Goal: Task Accomplishment & Management: Use online tool/utility

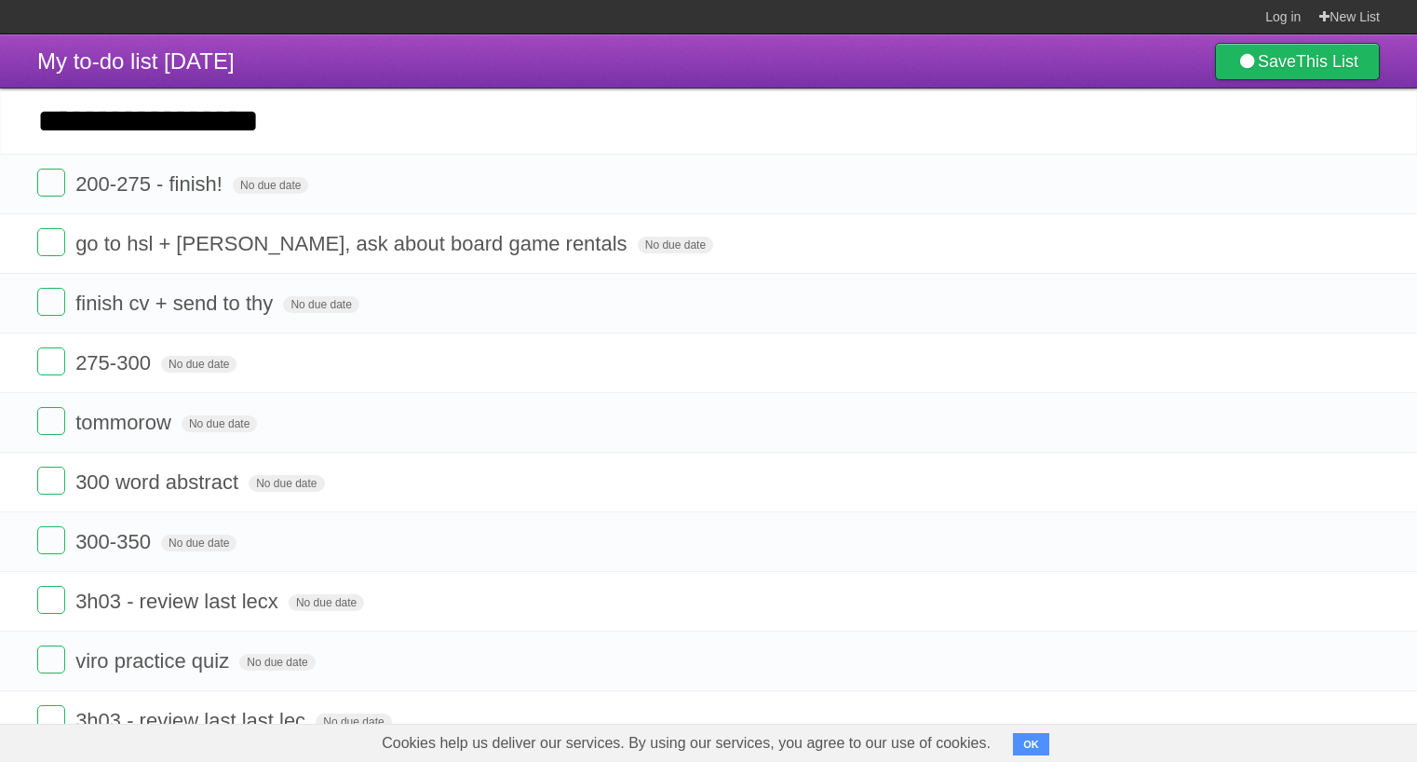
type input "**********"
click input "*********" at bounding box center [0, 0] width 0 height 0
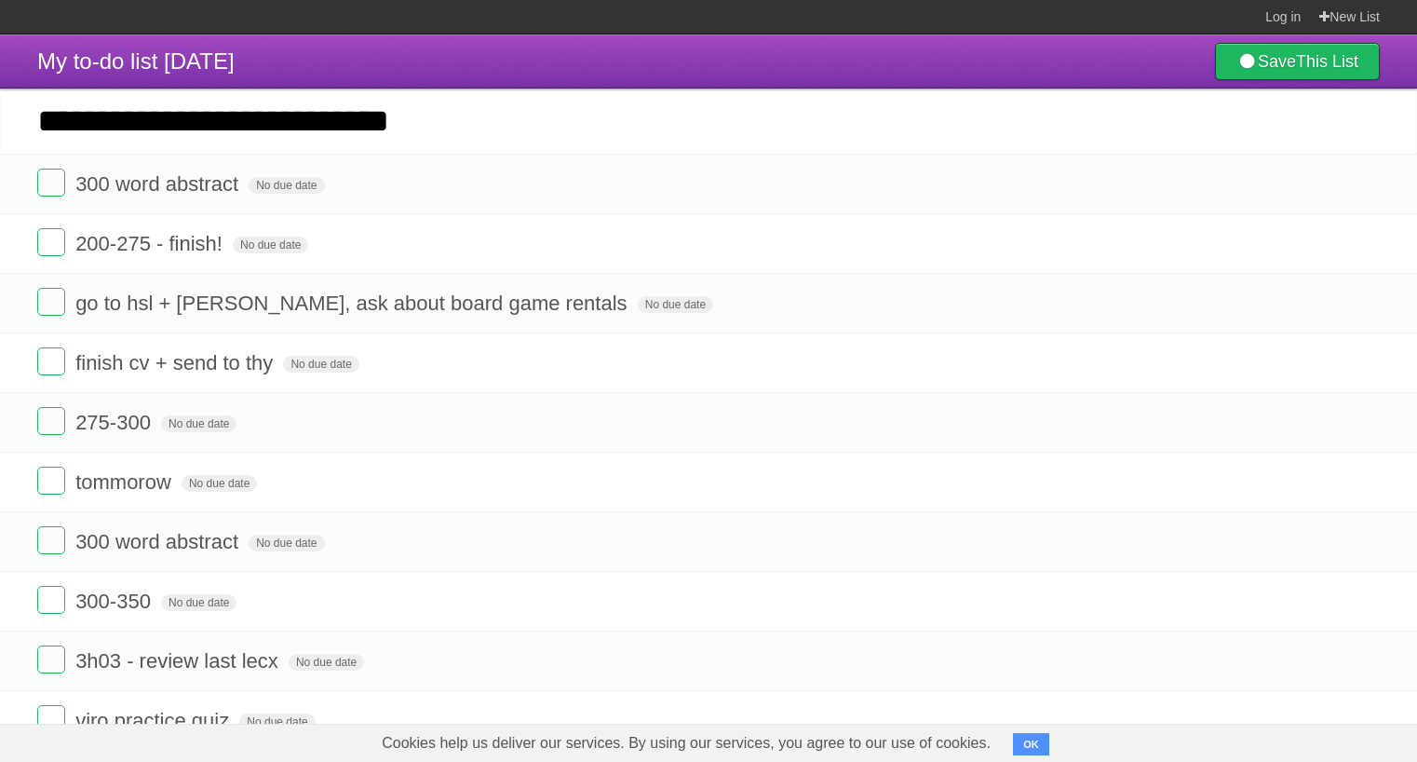
type input "**********"
click input "*********" at bounding box center [0, 0] width 0 height 0
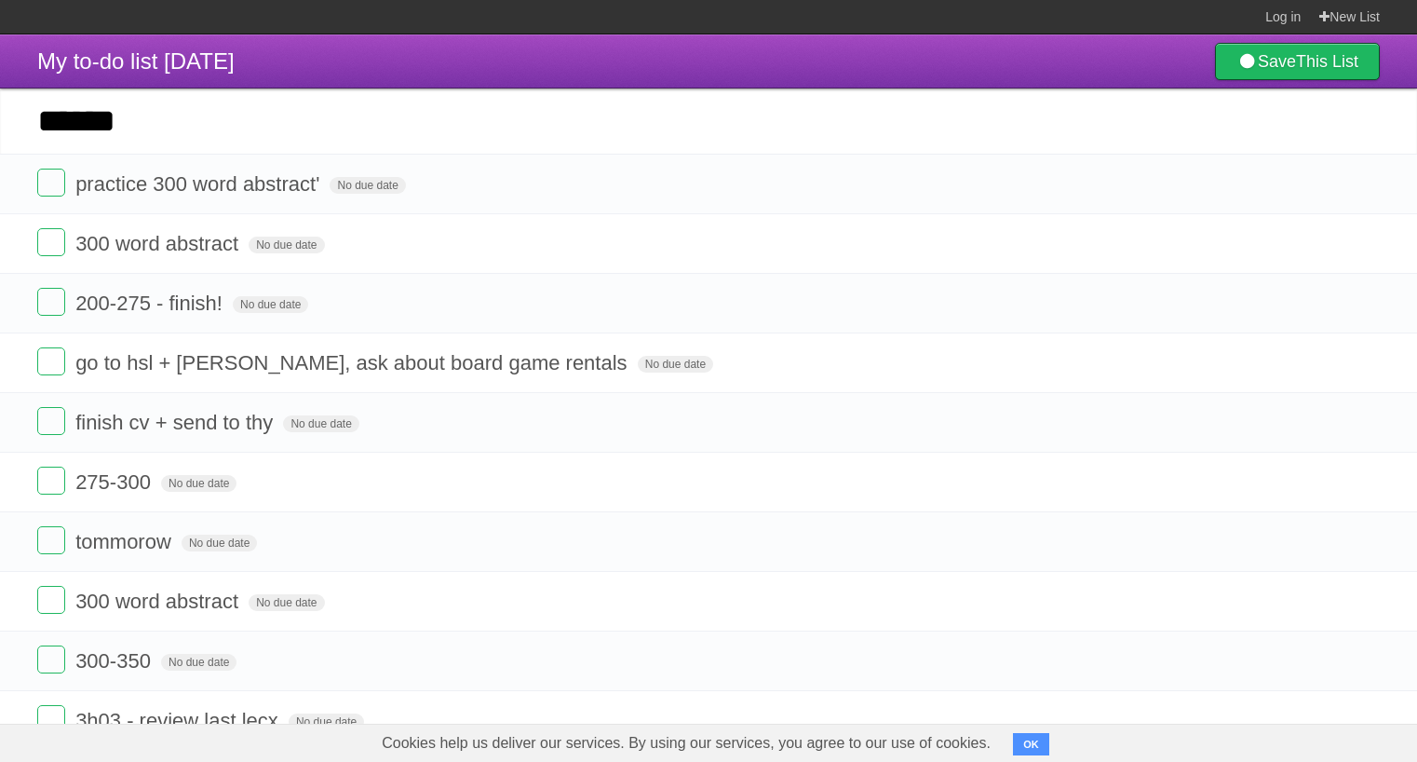
type input "******"
click input "*********" at bounding box center [0, 0] width 0 height 0
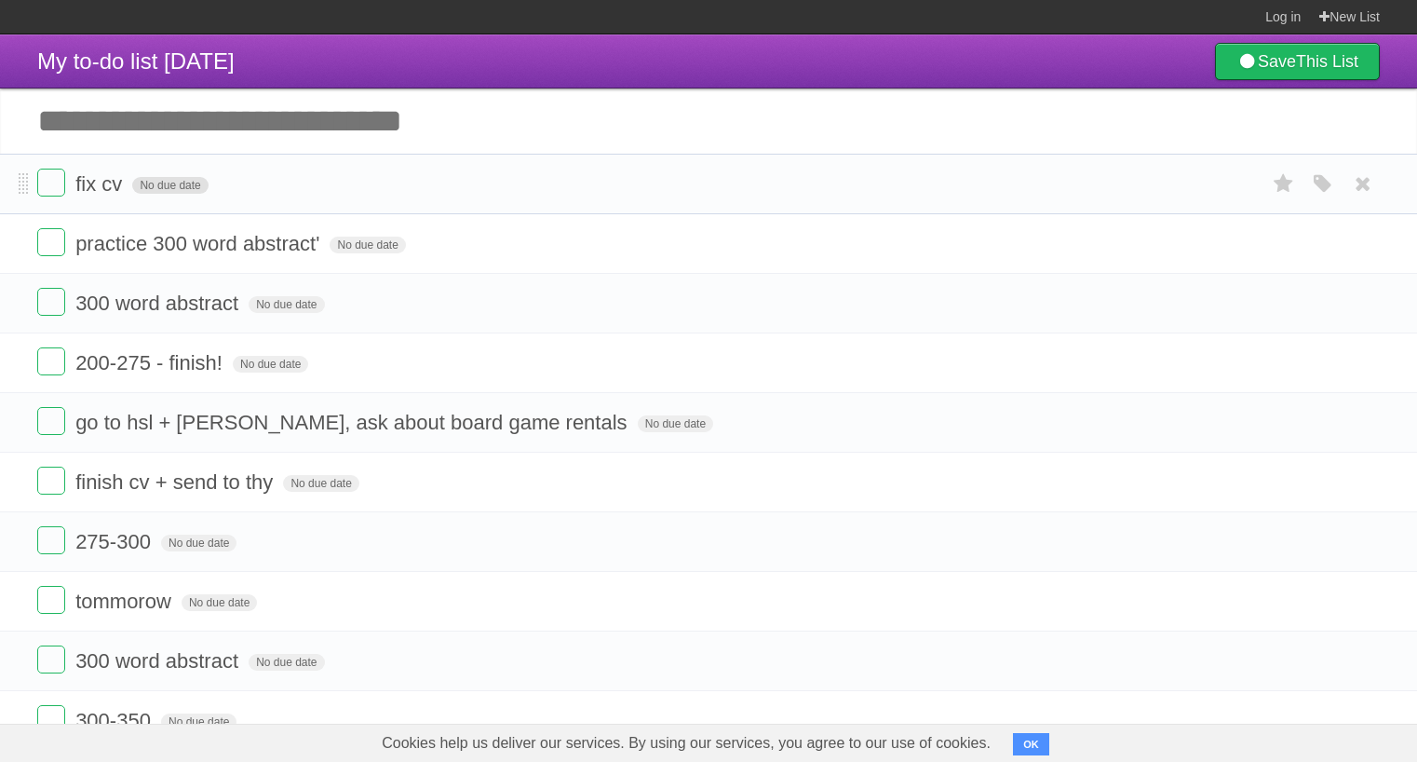
drag, startPoint x: 0, startPoint y: 0, endPoint x: 133, endPoint y: 194, distance: 235.1
click at [133, 194] on span "No due date" at bounding box center [169, 185] width 75 height 17
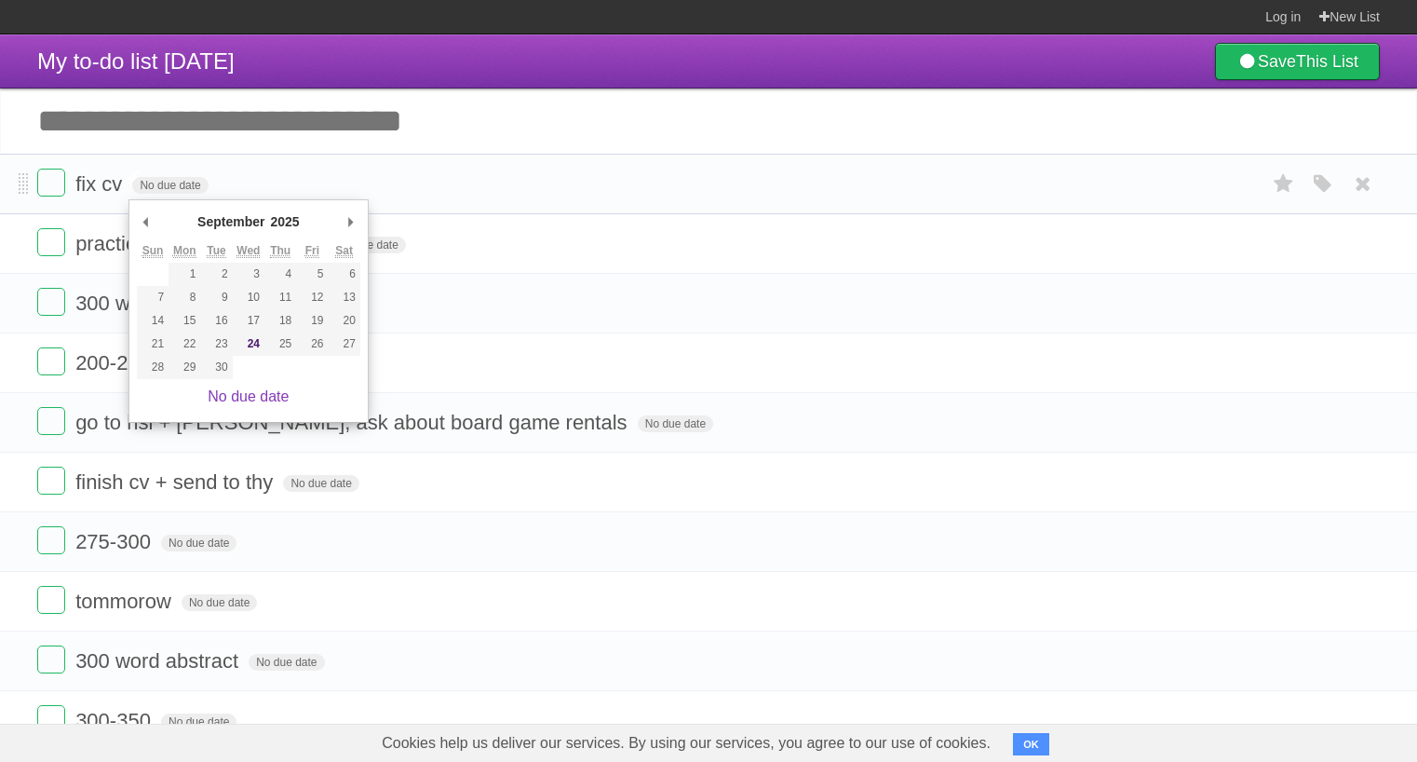
drag, startPoint x: 133, startPoint y: 194, endPoint x: 102, endPoint y: 192, distance: 30.8
click at [102, 192] on span "fix cv" at bounding box center [100, 183] width 51 height 23
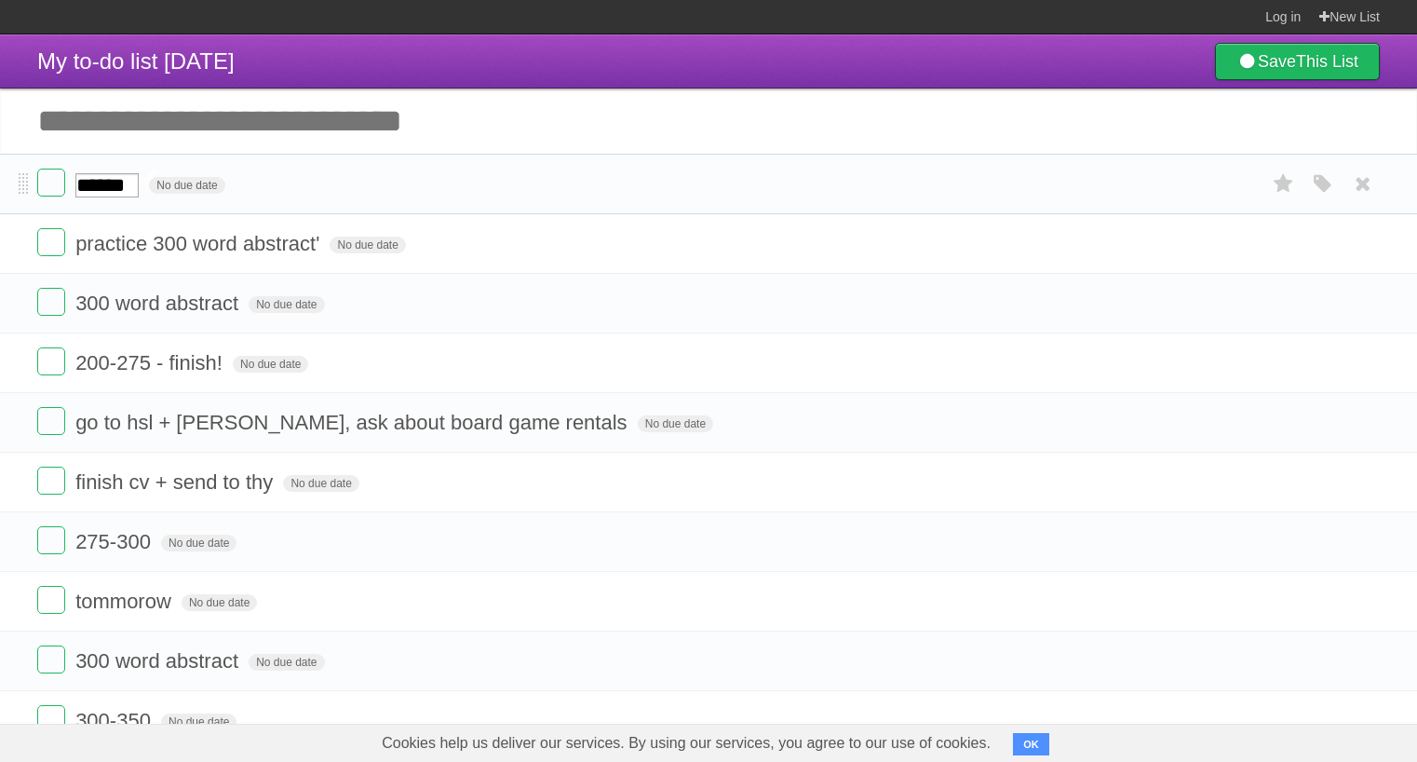
drag, startPoint x: 102, startPoint y: 192, endPoint x: 118, endPoint y: 192, distance: 15.8
click at [118, 192] on input "******" at bounding box center [106, 185] width 63 height 24
click at [122, 192] on input "******" at bounding box center [106, 185] width 63 height 24
type input "**********"
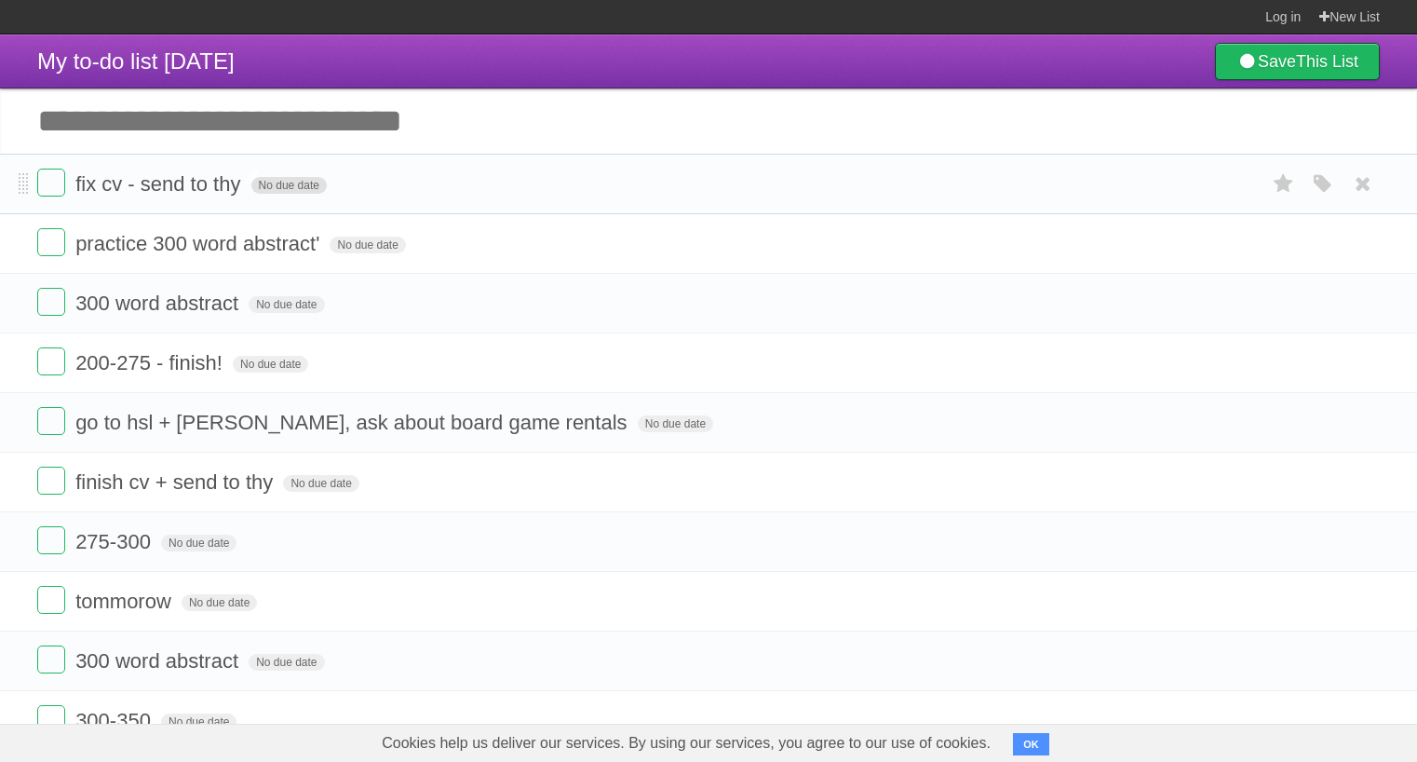
drag, startPoint x: 122, startPoint y: 192, endPoint x: 290, endPoint y: 187, distance: 167.7
click at [290, 187] on span "No due date" at bounding box center [288, 185] width 75 height 17
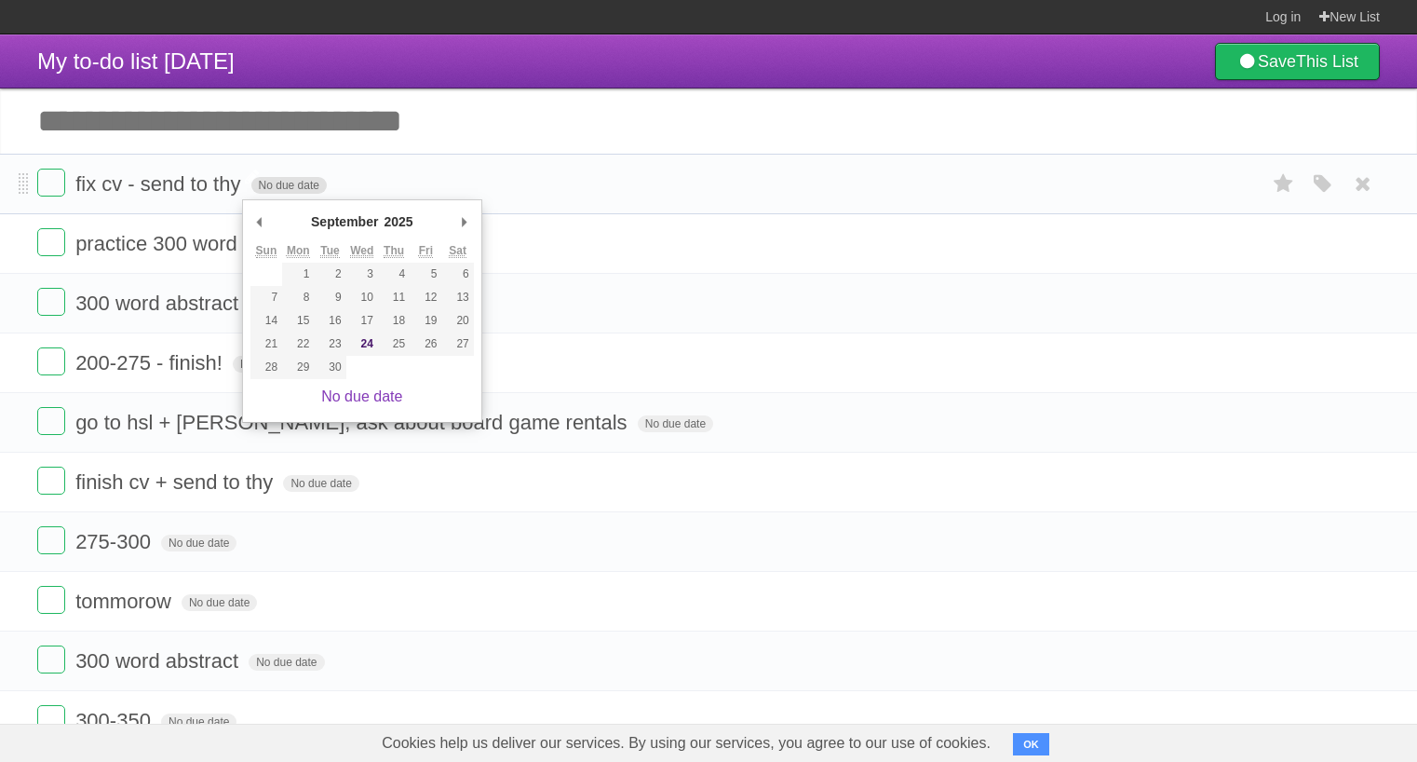
type span "[DATE]"
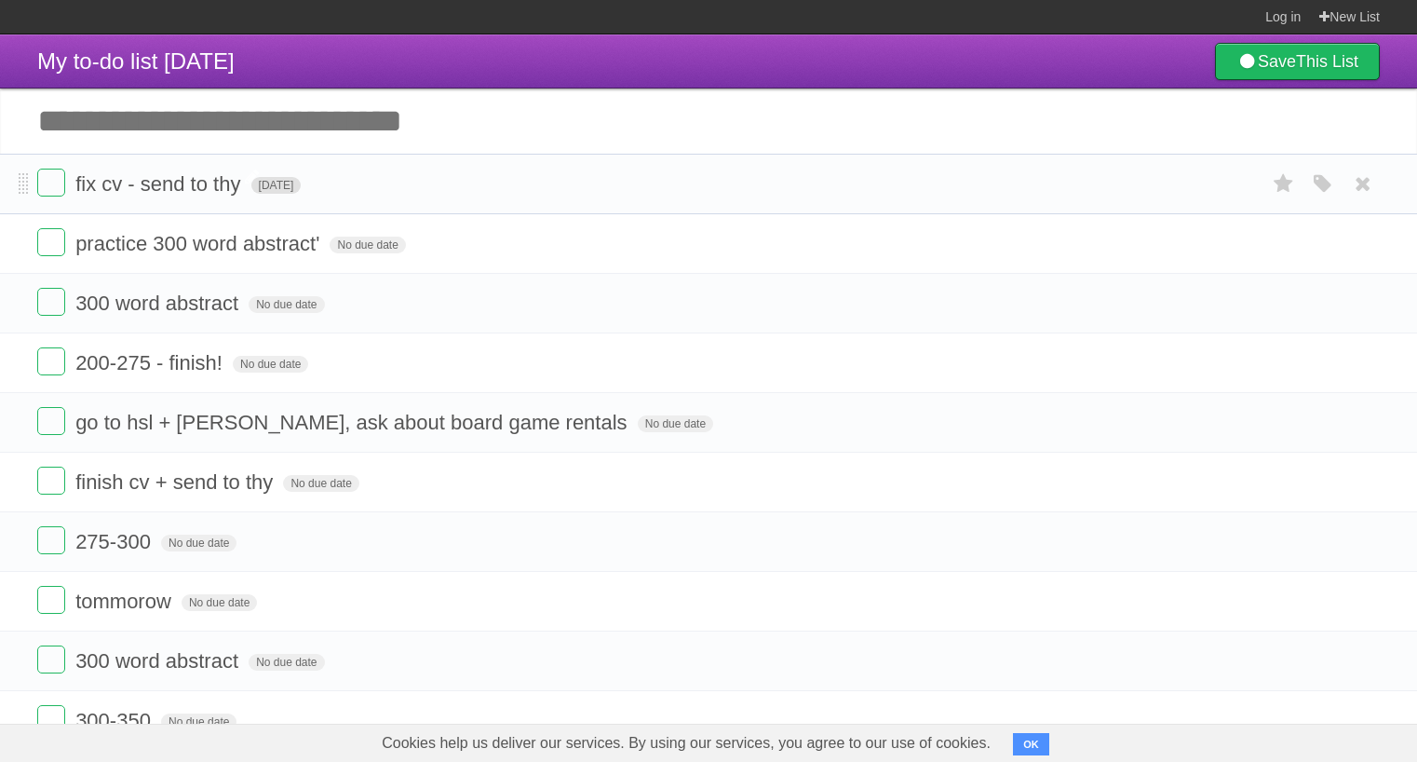
click at [302, 190] on span "[DATE]" at bounding box center [276, 185] width 50 height 17
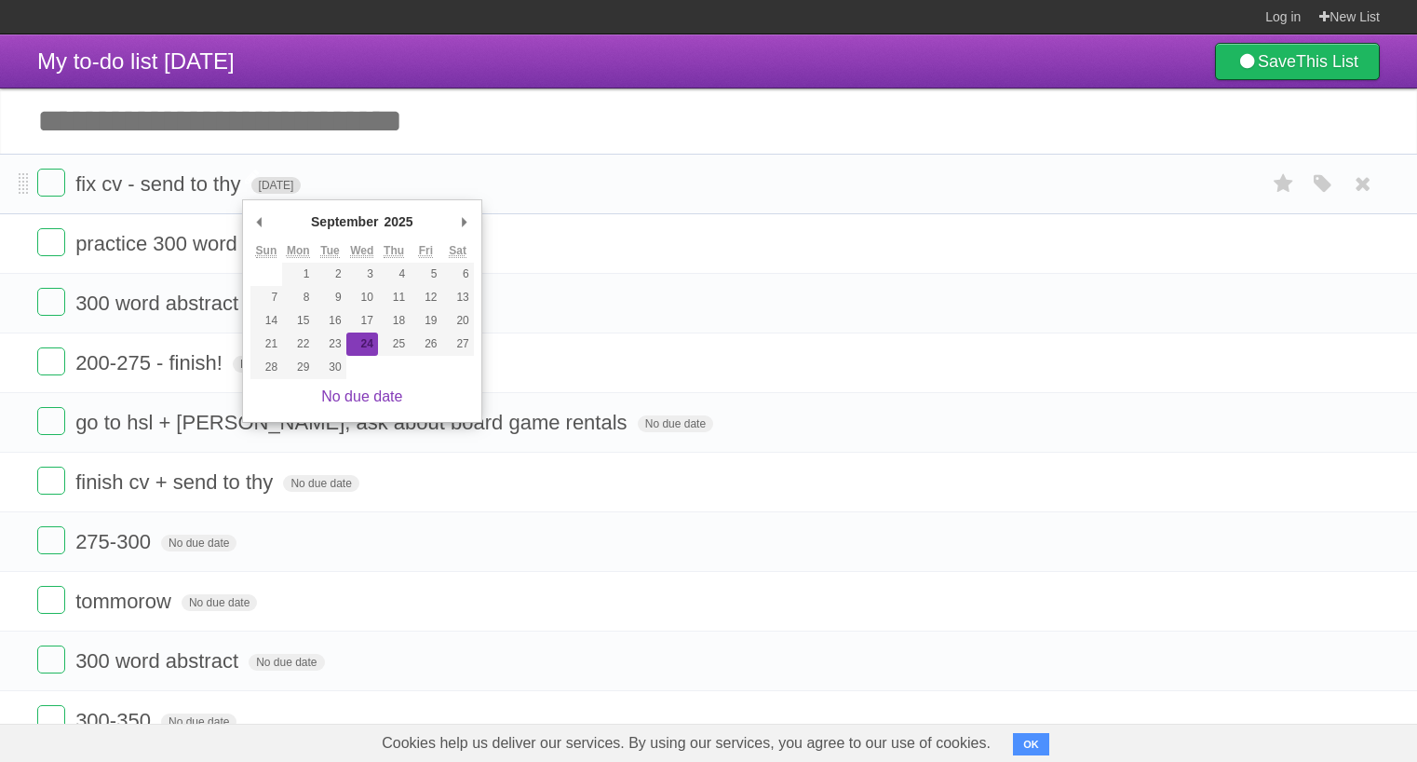
click at [462, 176] on form "fix cv - send to thy [DATE] White Red Blue Green Purple Orange" at bounding box center [708, 184] width 1343 height 31
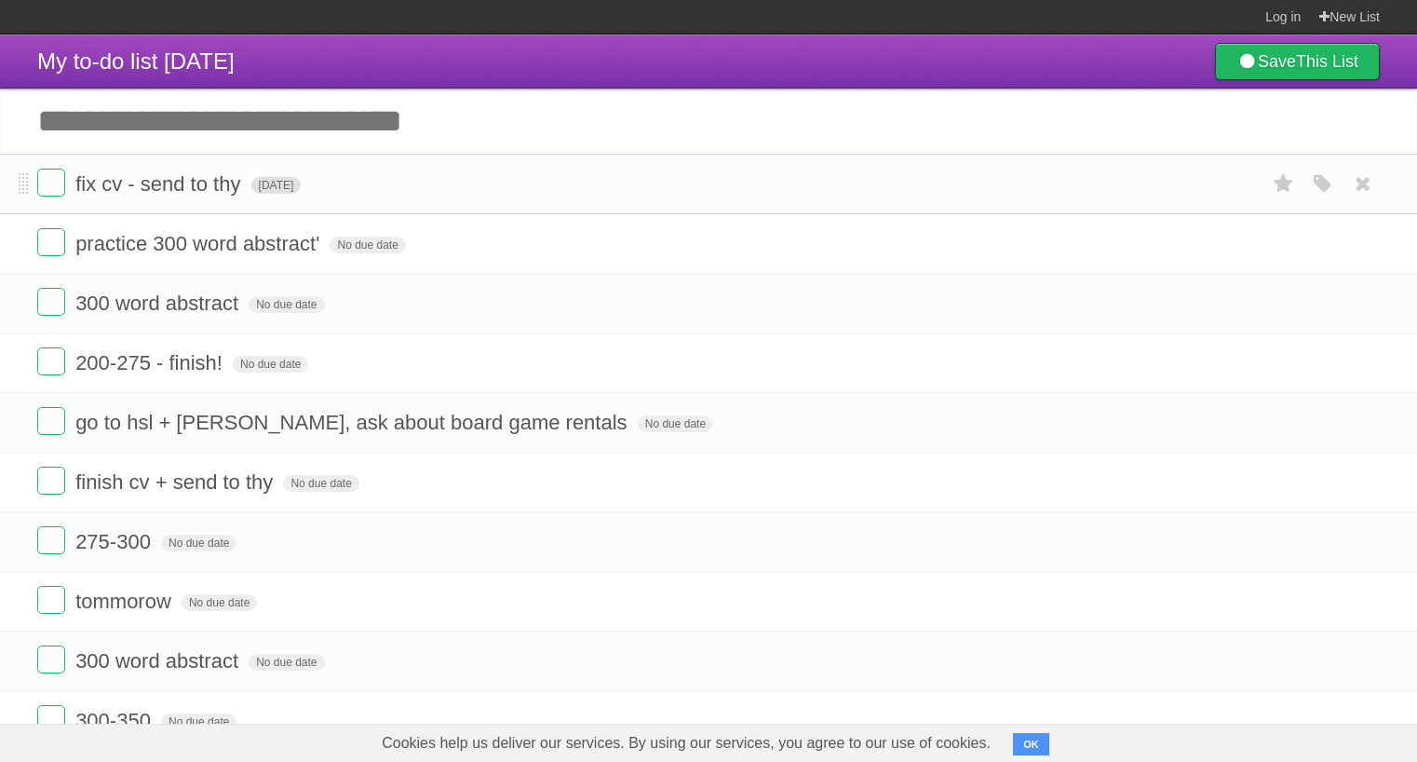
click at [343, 253] on span "No due date" at bounding box center [367, 245] width 75 height 17
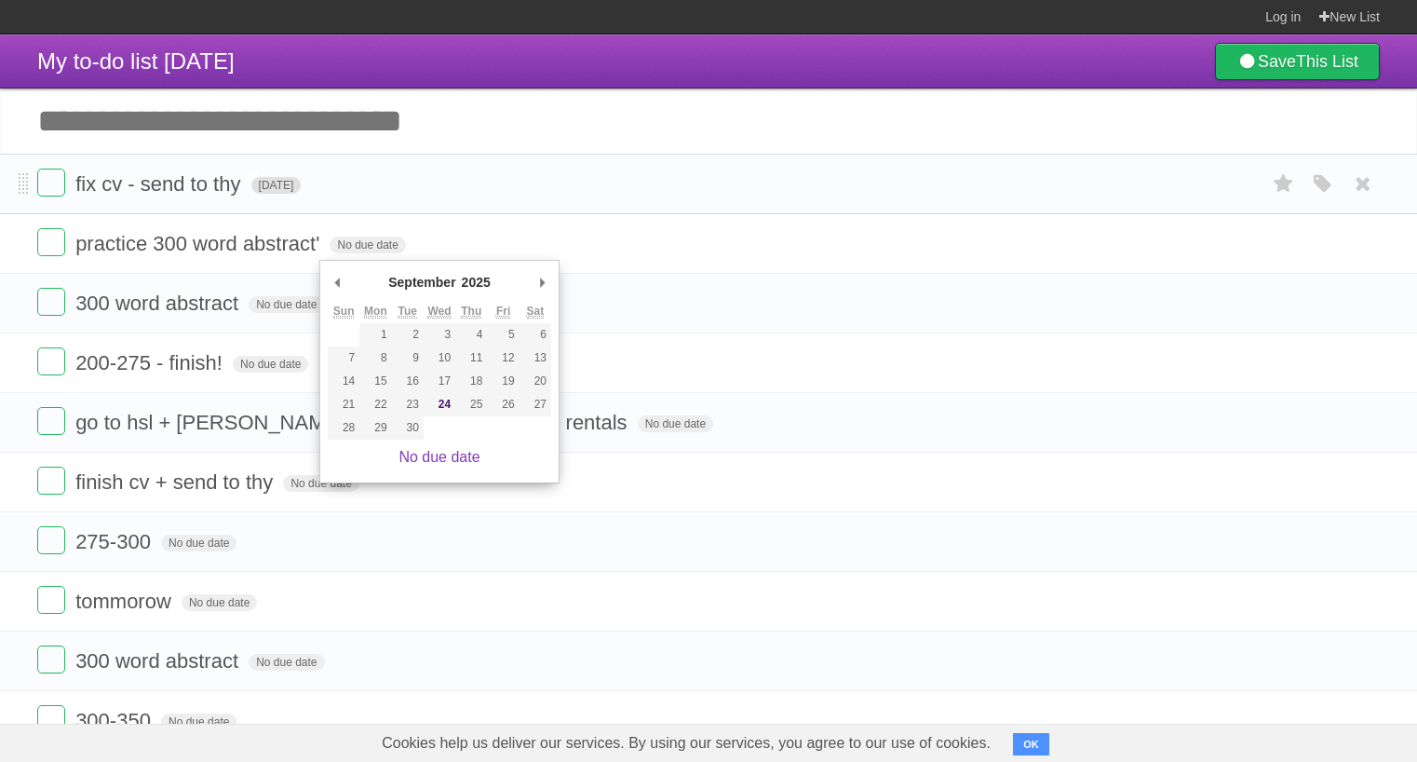
type span "[DATE]"
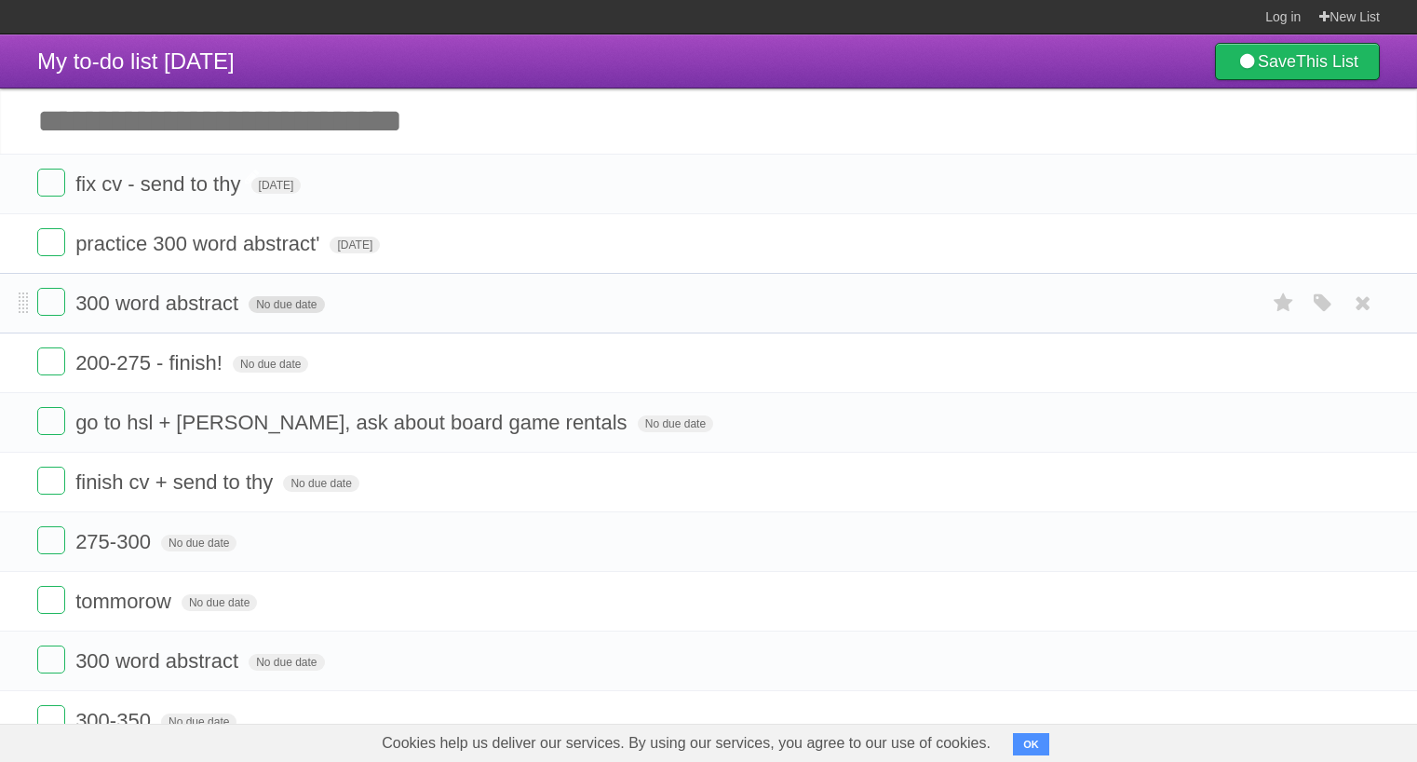
drag, startPoint x: 290, startPoint y: 187, endPoint x: 290, endPoint y: 317, distance: 129.5
click at [290, 313] on span "No due date" at bounding box center [286, 304] width 75 height 17
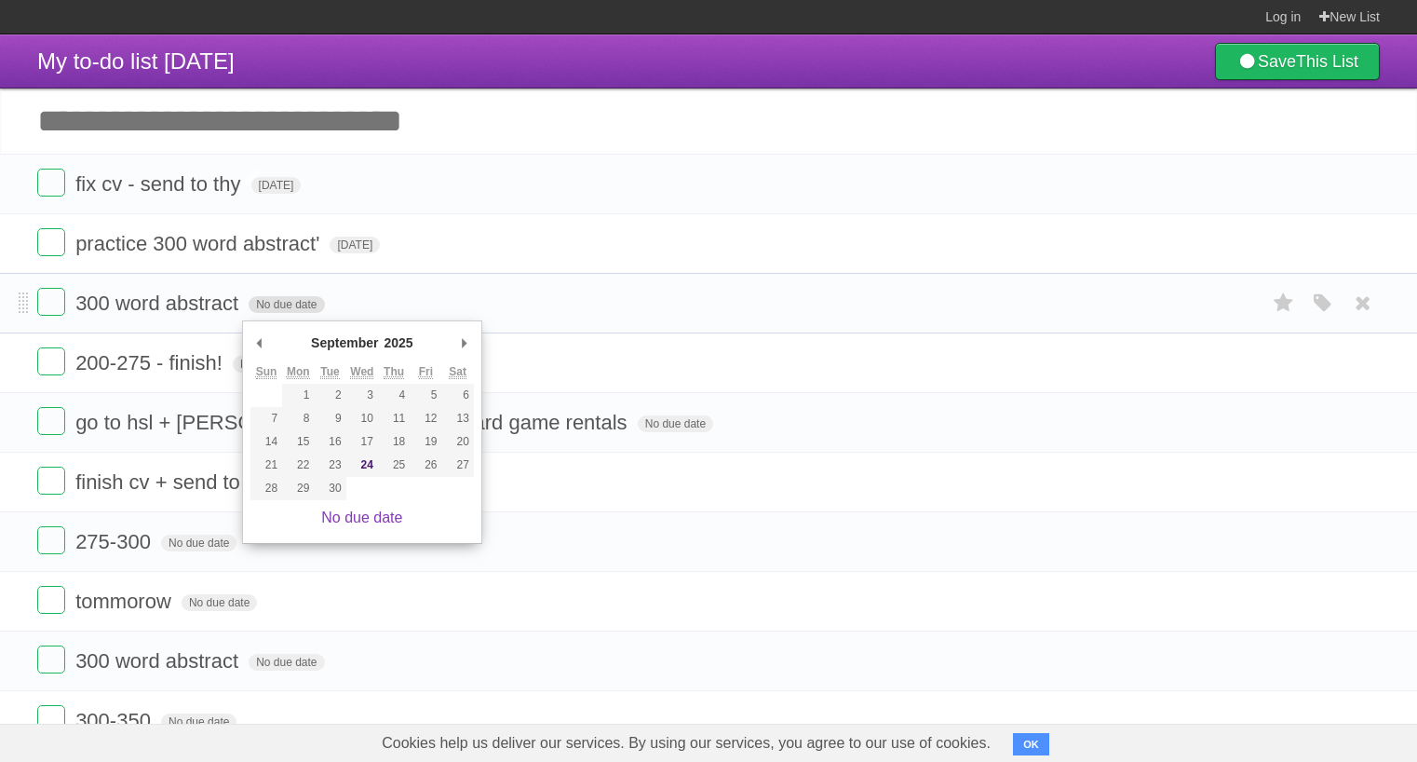
type span "[DATE]"
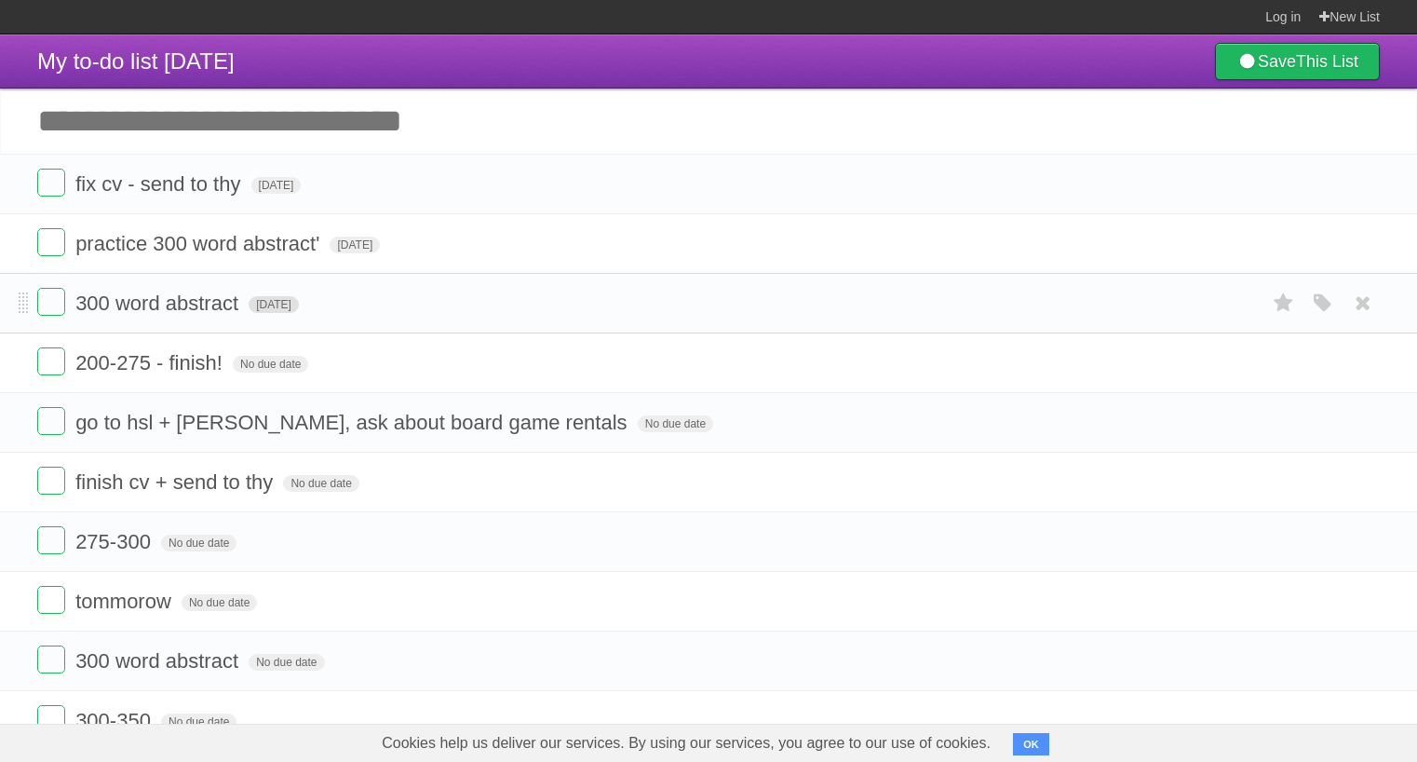
click at [40, 256] on label at bounding box center [51, 242] width 28 height 28
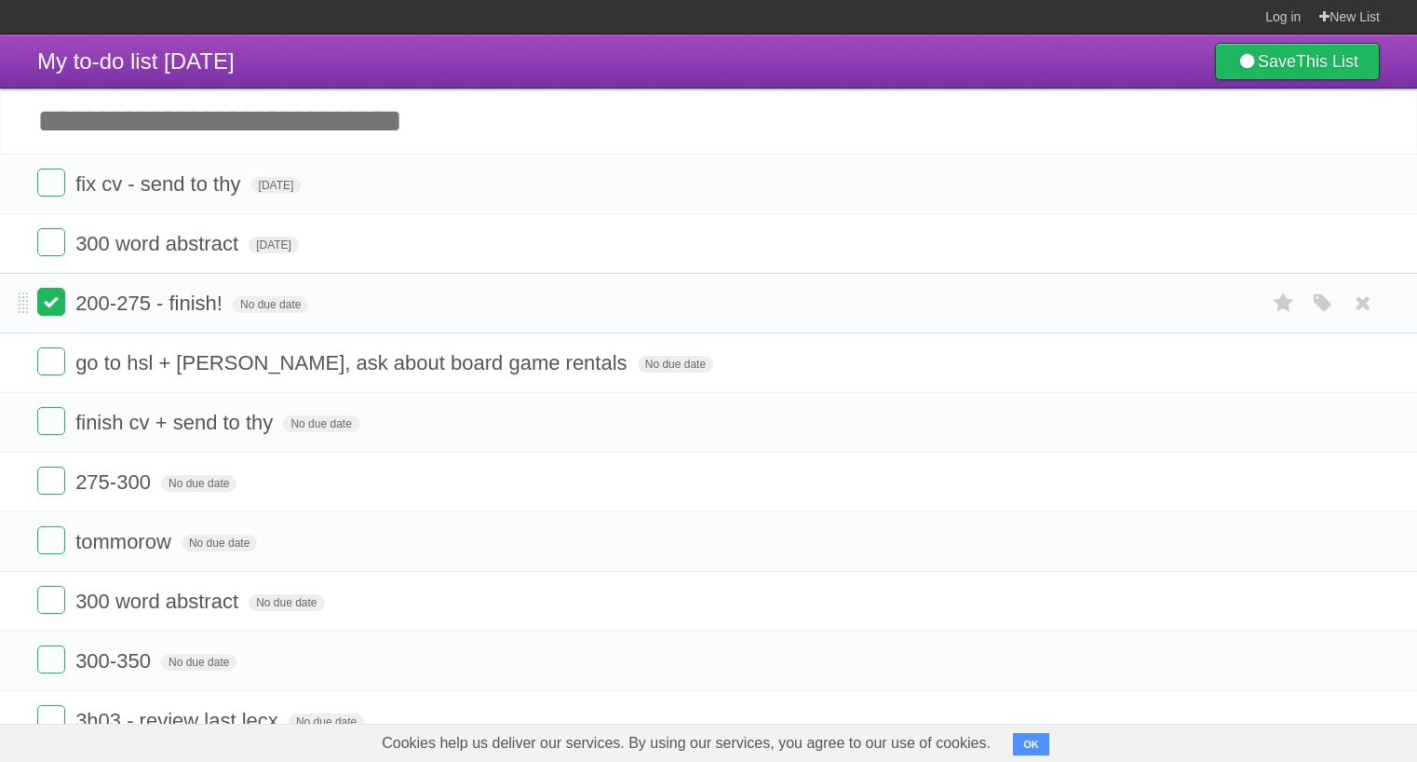
drag, startPoint x: 290, startPoint y: 317, endPoint x: 50, endPoint y: 306, distance: 239.6
click at [50, 306] on label at bounding box center [51, 302] width 28 height 28
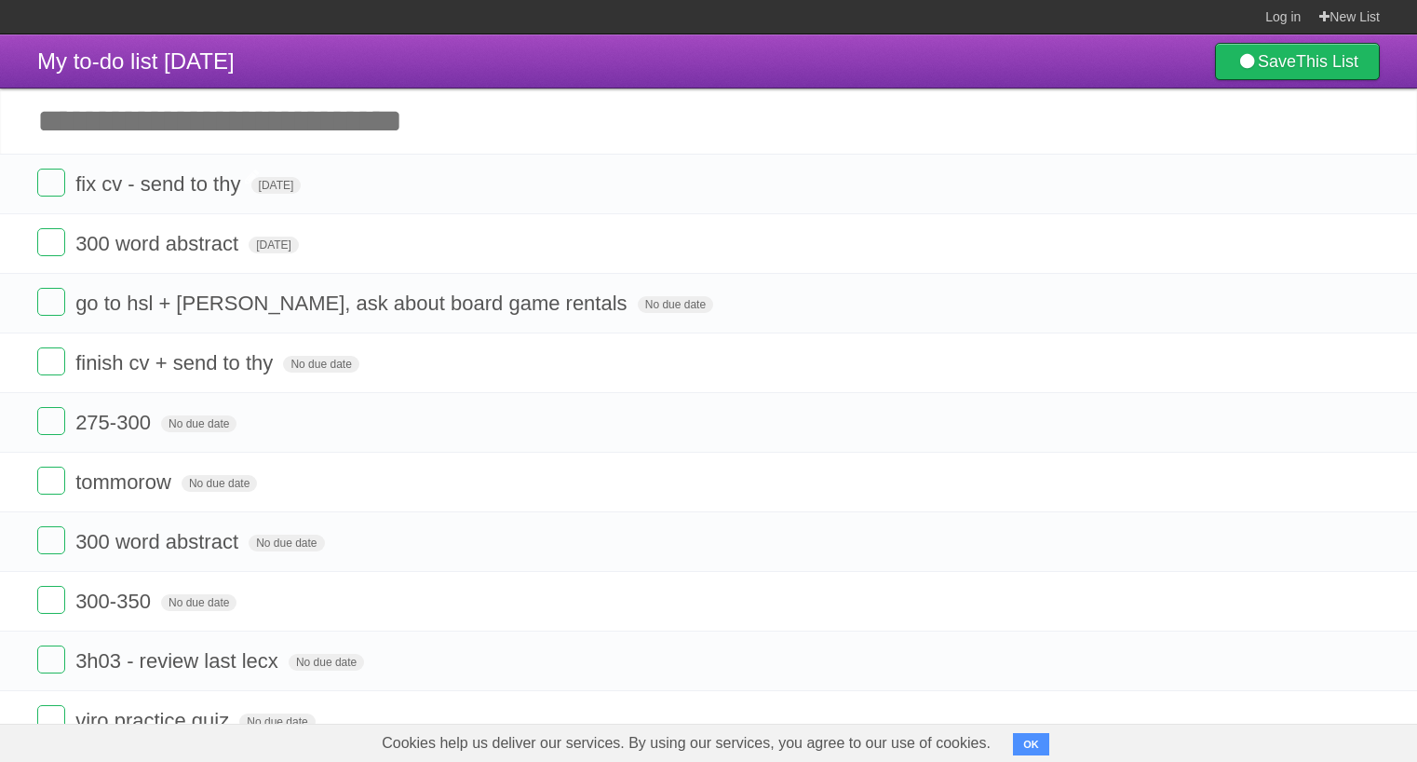
click at [47, 372] on label at bounding box center [51, 361] width 28 height 28
drag, startPoint x: 50, startPoint y: 306, endPoint x: 47, endPoint y: 419, distance: 112.8
click at [47, 419] on label at bounding box center [51, 421] width 28 height 28
drag, startPoint x: 47, startPoint y: 419, endPoint x: 53, endPoint y: 503, distance: 84.1
click at [53, 495] on label at bounding box center [51, 481] width 28 height 28
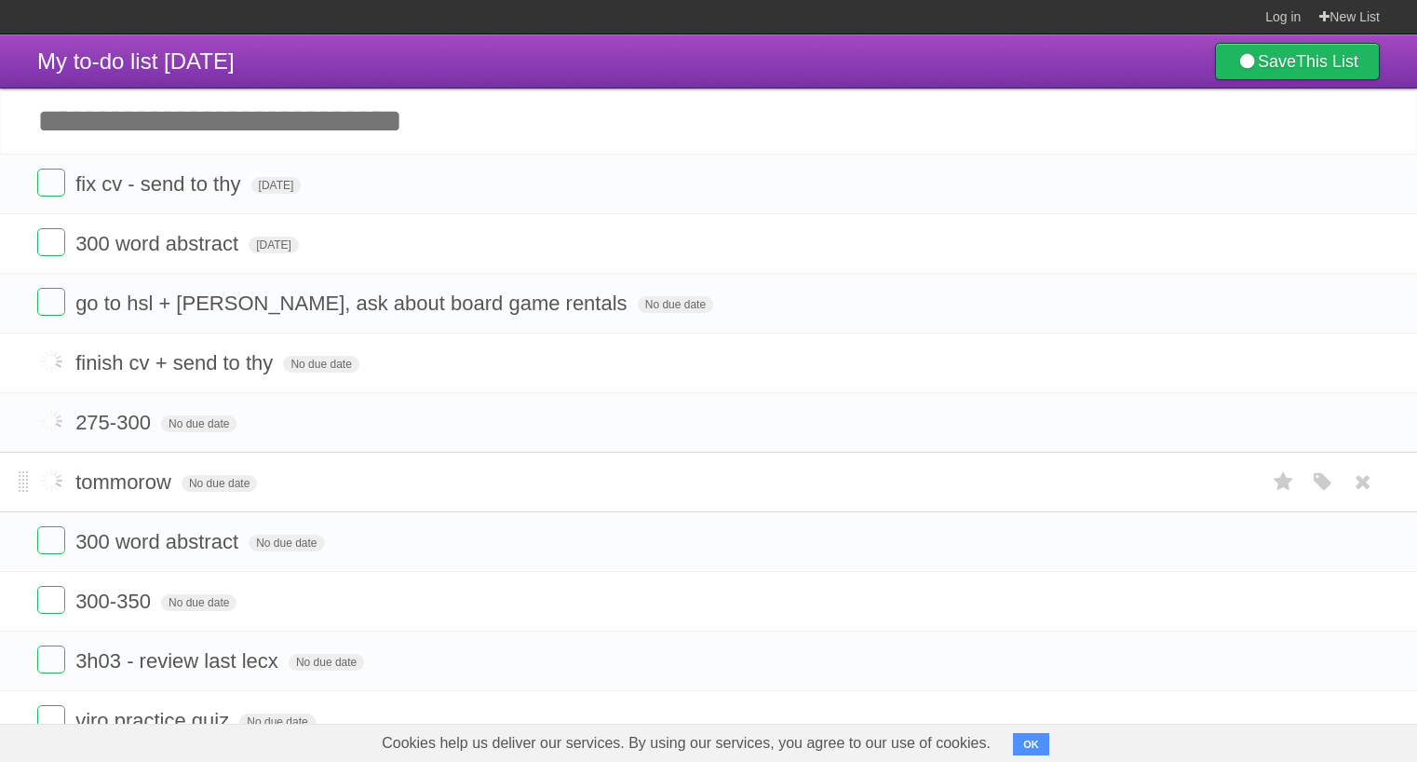
click at [54, 557] on form "300 word abstract No due date White Red Blue Green Purple Orange" at bounding box center [708, 541] width 1343 height 31
drag, startPoint x: 53, startPoint y: 503, endPoint x: 47, endPoint y: 557, distance: 54.3
click at [47, 554] on label at bounding box center [51, 540] width 28 height 28
click at [47, 614] on label at bounding box center [51, 600] width 28 height 28
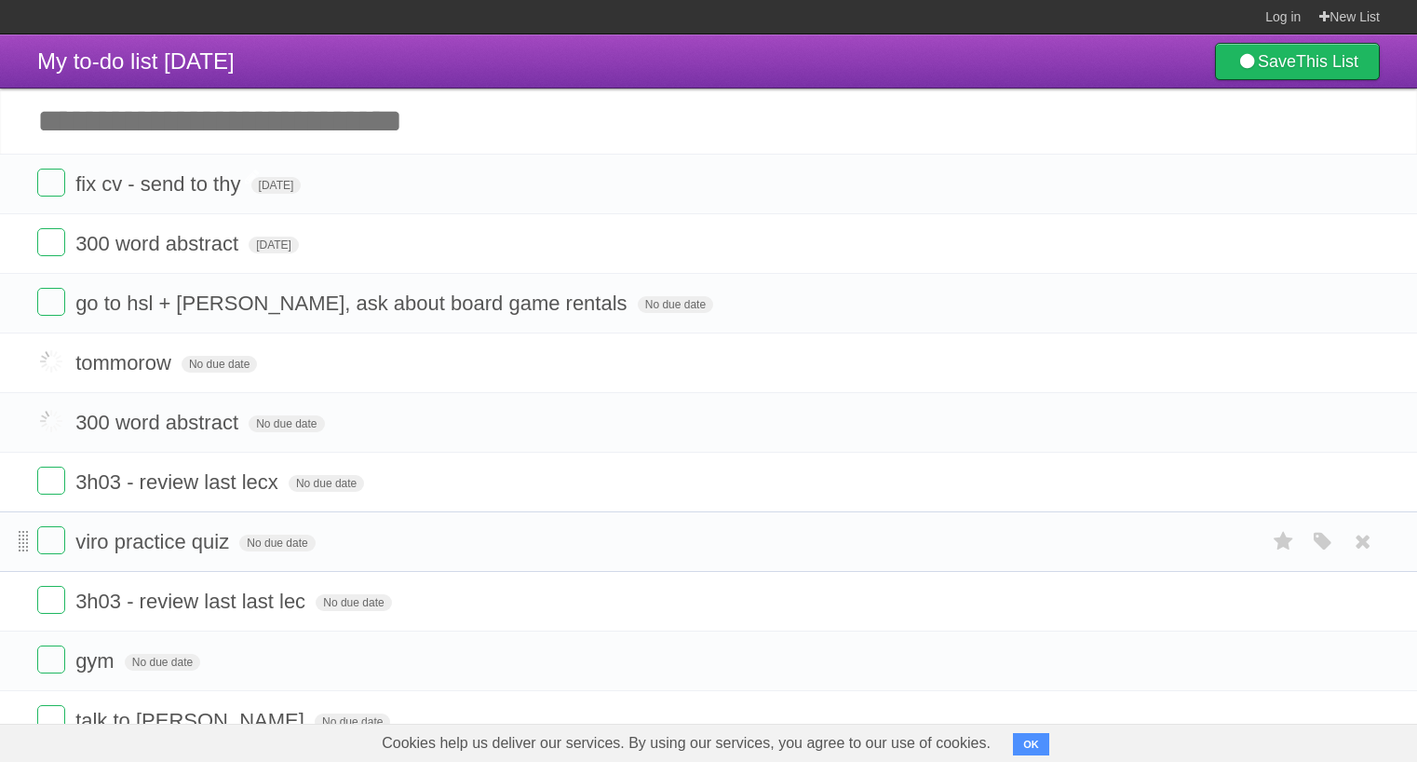
drag, startPoint x: 47, startPoint y: 557, endPoint x: 26, endPoint y: 550, distance: 22.4
click at [26, 550] on li "viro practice quiz No due date White Red Blue Green Purple Orange" at bounding box center [708, 541] width 1417 height 61
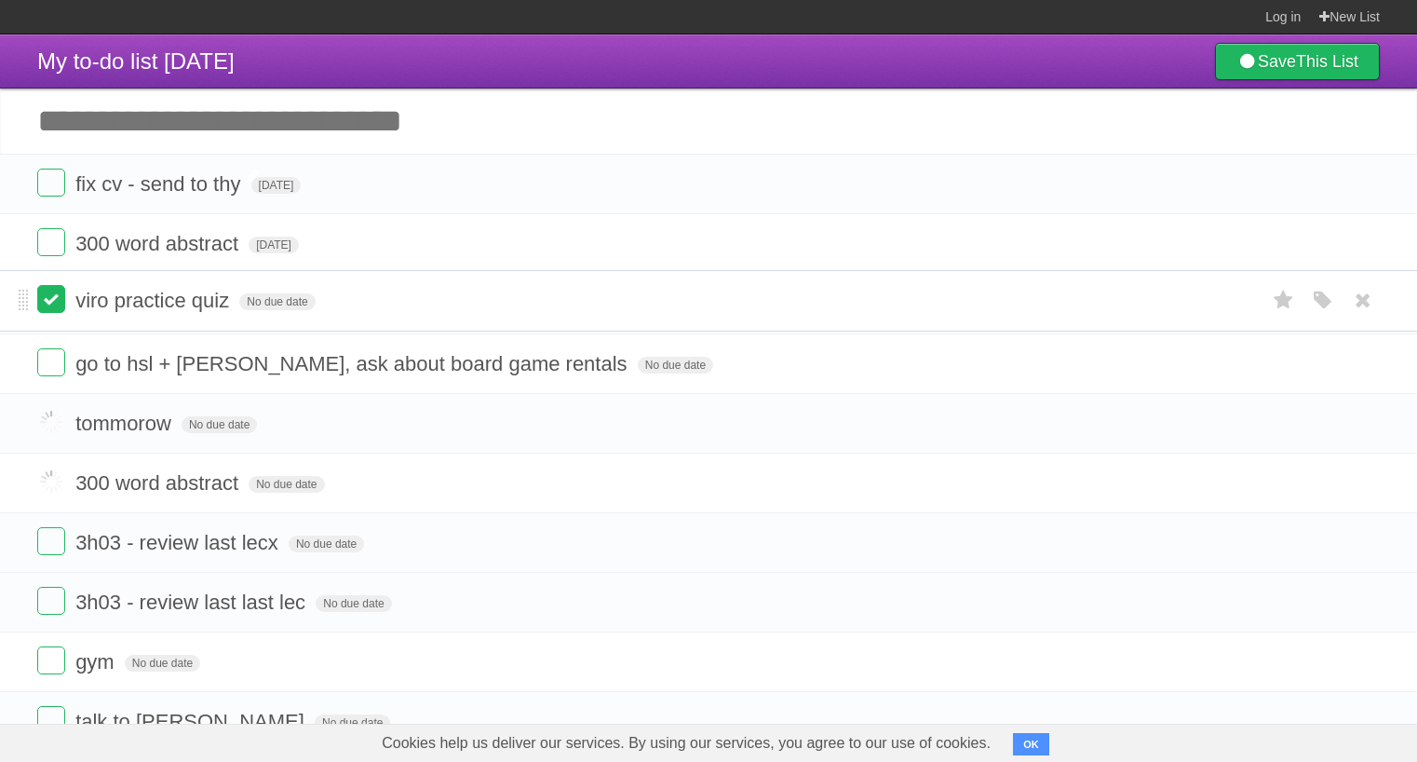
drag, startPoint x: 26, startPoint y: 550, endPoint x: 55, endPoint y: 298, distance: 254.0
click at [219, 315] on span "viro practice quiz" at bounding box center [154, 303] width 158 height 23
drag, startPoint x: 55, startPoint y: 298, endPoint x: 241, endPoint y: 313, distance: 186.9
click at [241, 313] on input "**********" at bounding box center [168, 304] width 186 height 24
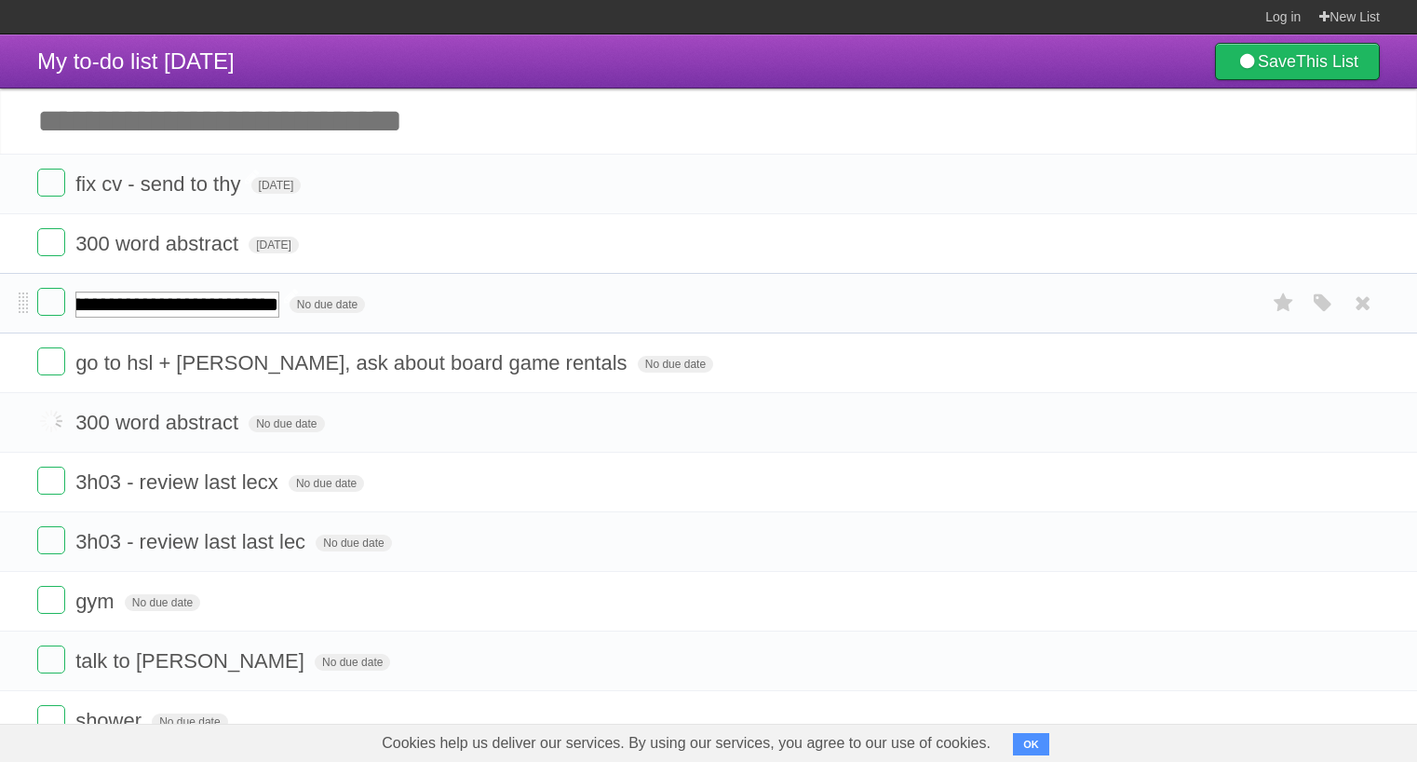
type input "**********"
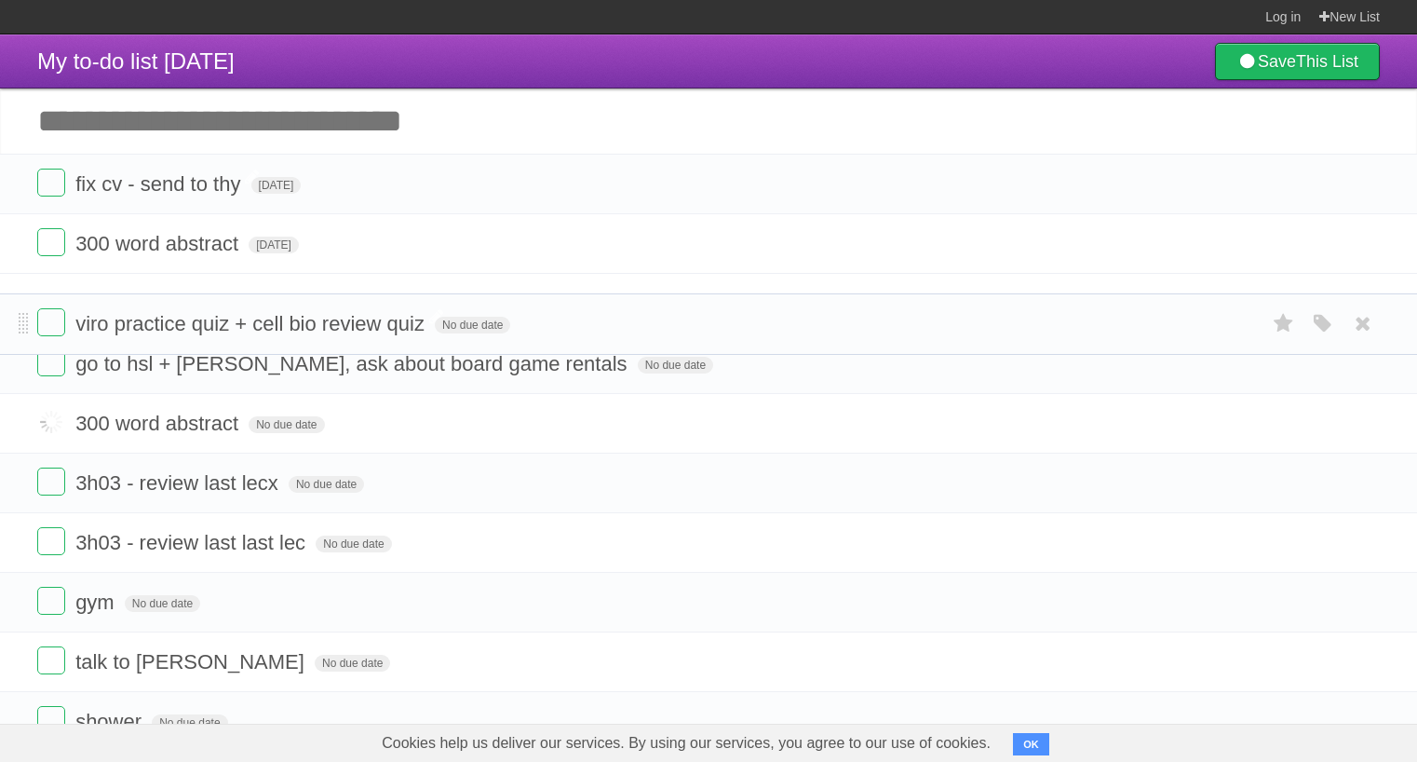
drag, startPoint x: 241, startPoint y: 313, endPoint x: 159, endPoint y: 329, distance: 83.5
click at [28, 256] on li "300 word abstract [DATE] White Red Blue Green Purple Orange" at bounding box center [708, 243] width 1417 height 61
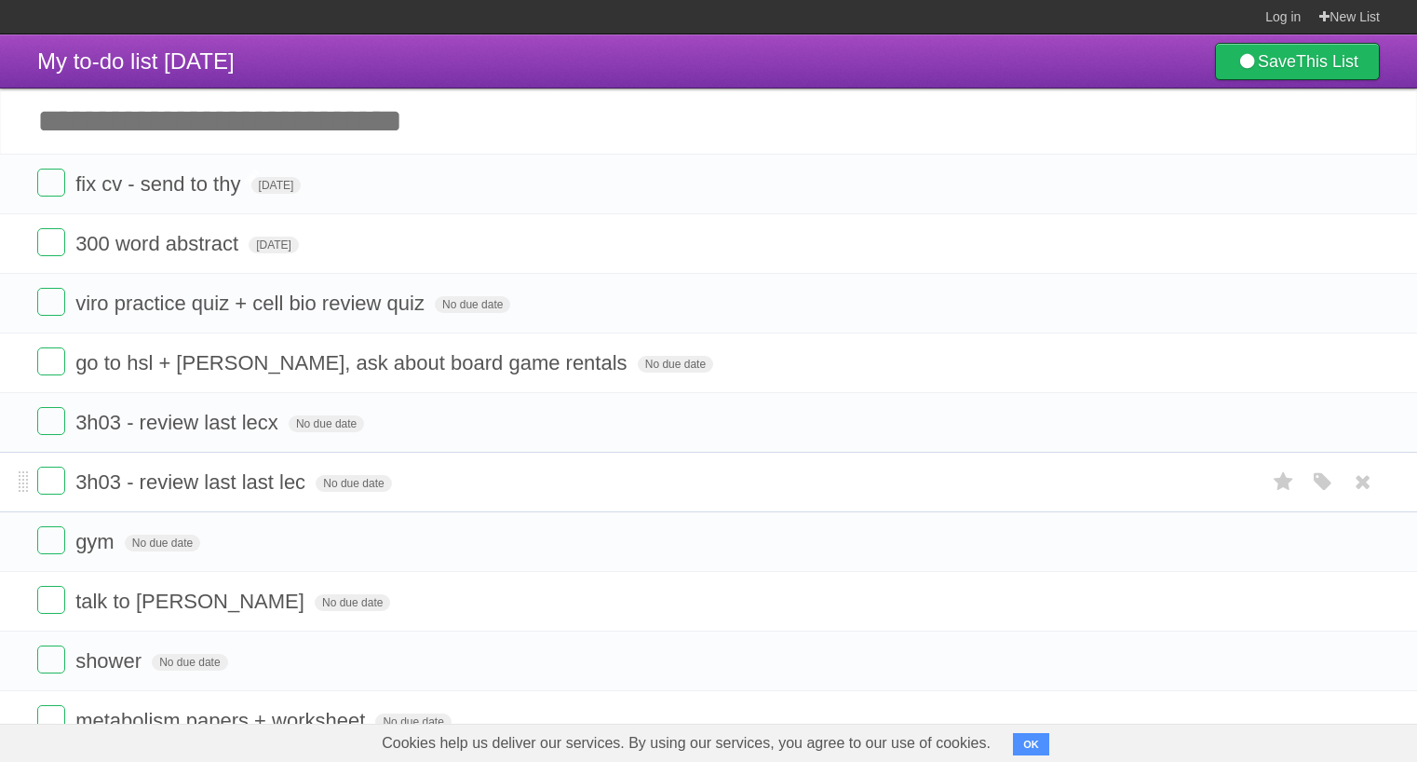
click at [32, 502] on li "3h03 - review last last lec No due date White Red Blue Green Purple Orange" at bounding box center [708, 482] width 1417 height 61
drag, startPoint x: 32, startPoint y: 502, endPoint x: 286, endPoint y: 422, distance: 266.6
click at [286, 422] on form "3h03 - review last lecx No due date White Red Blue Green Purple Orange" at bounding box center [708, 422] width 1343 height 31
drag, startPoint x: 286, startPoint y: 422, endPoint x: 263, endPoint y: 432, distance: 25.4
click at [263, 432] on span "3h03 - review last lecx" at bounding box center [179, 422] width 208 height 23
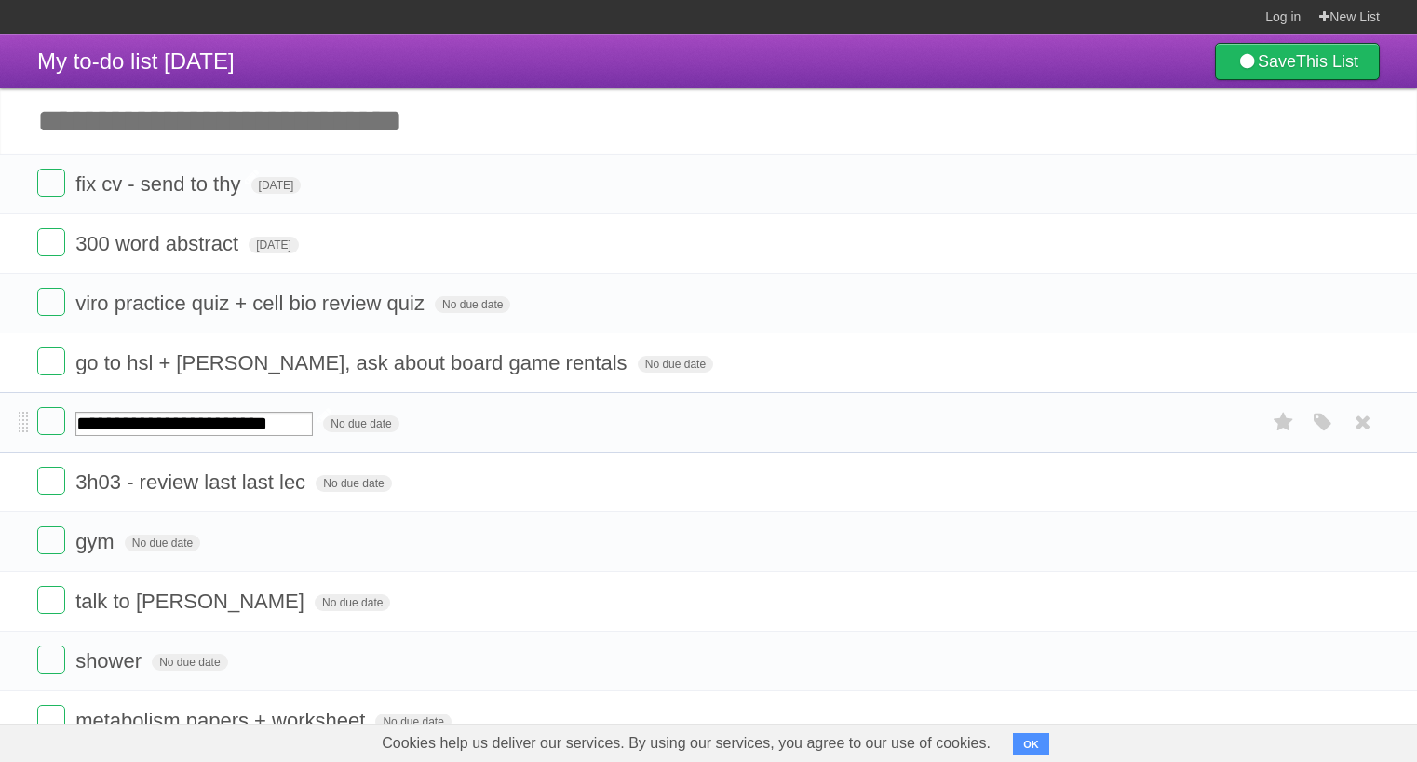
drag, startPoint x: 263, startPoint y: 432, endPoint x: 278, endPoint y: 430, distance: 15.9
click at [278, 430] on input "**********" at bounding box center [193, 424] width 237 height 24
type input "**********"
drag, startPoint x: 278, startPoint y: 430, endPoint x: 47, endPoint y: 495, distance: 240.0
click at [47, 495] on label at bounding box center [51, 481] width 28 height 28
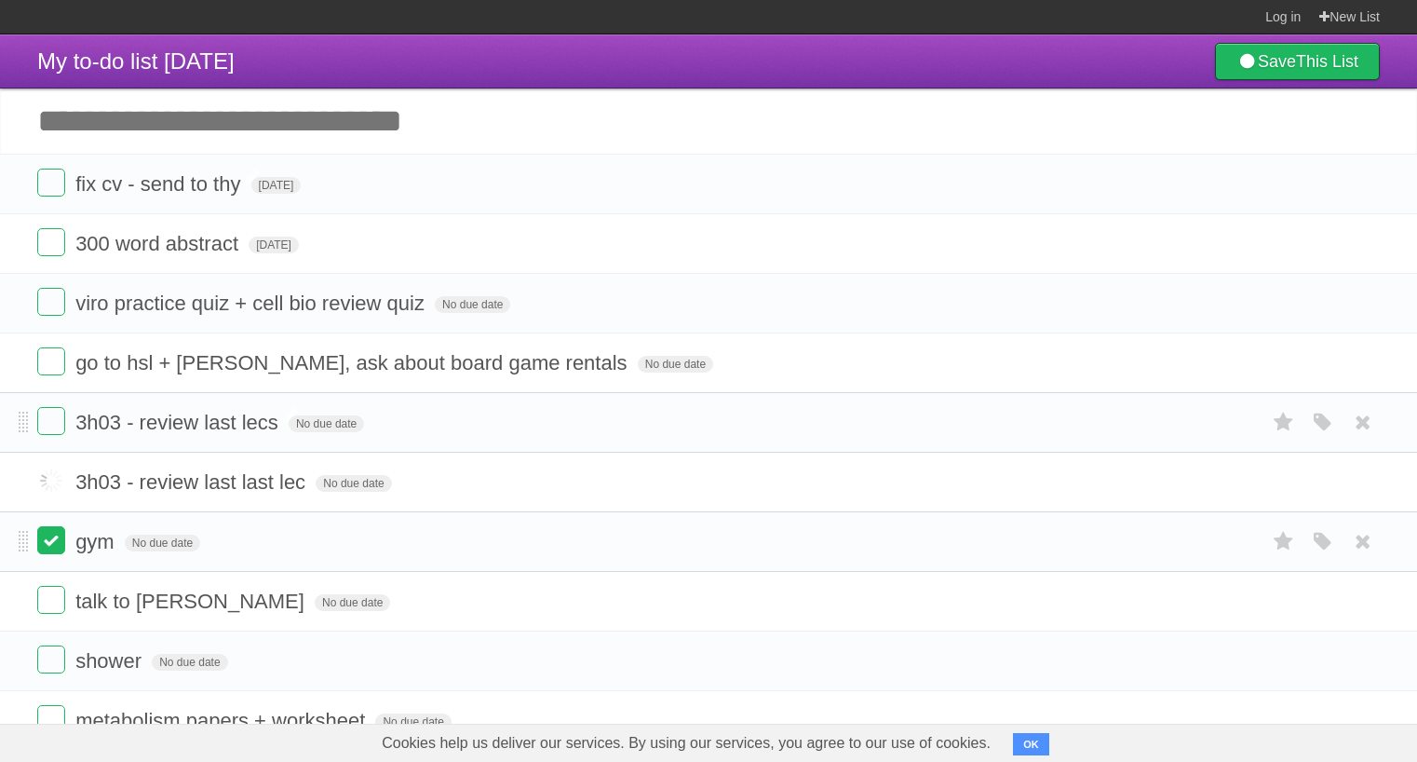
drag, startPoint x: 47, startPoint y: 495, endPoint x: 47, endPoint y: 556, distance: 60.5
click at [47, 554] on label at bounding box center [51, 540] width 28 height 28
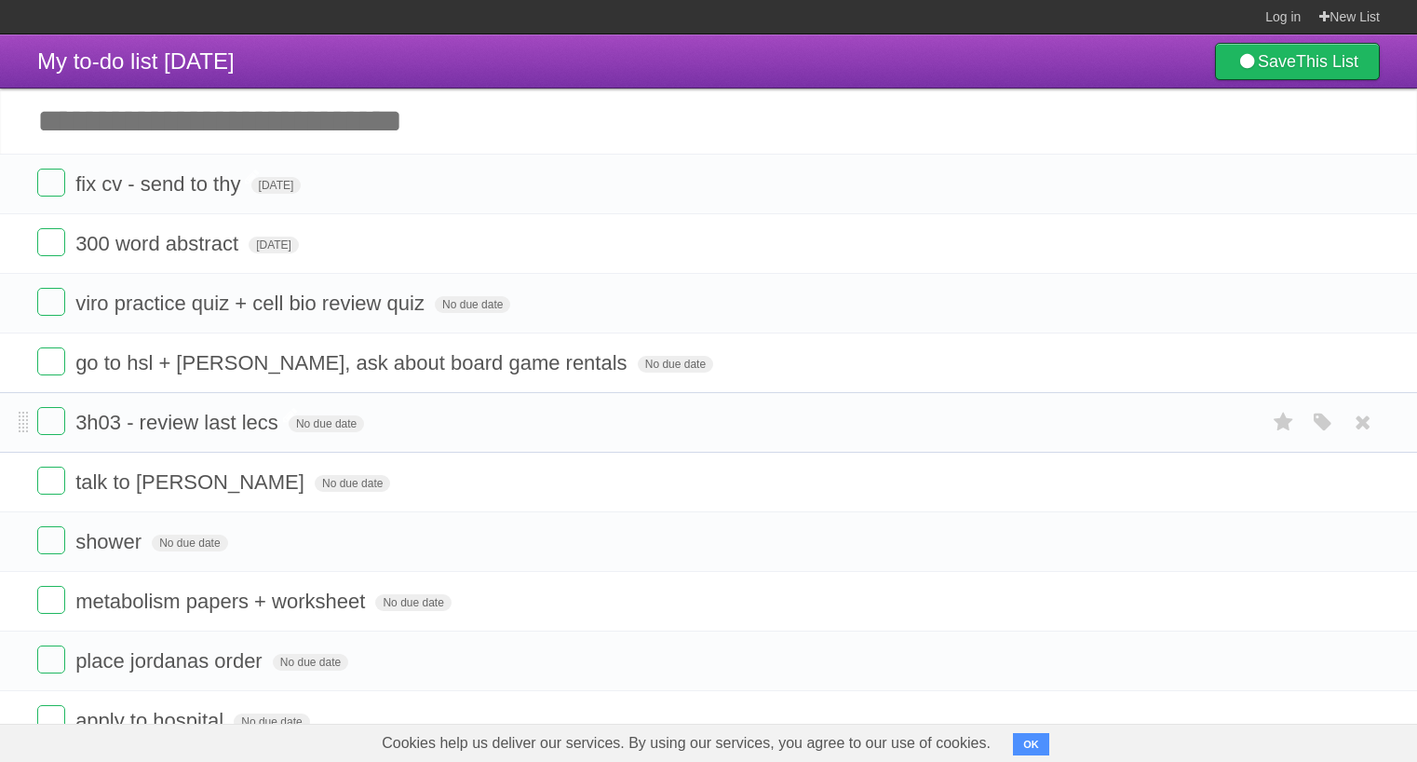
click at [305, 102] on input "Add another task" at bounding box center [708, 120] width 1417 height 65
type input "*"
type input "***"
click input "*********" at bounding box center [0, 0] width 0 height 0
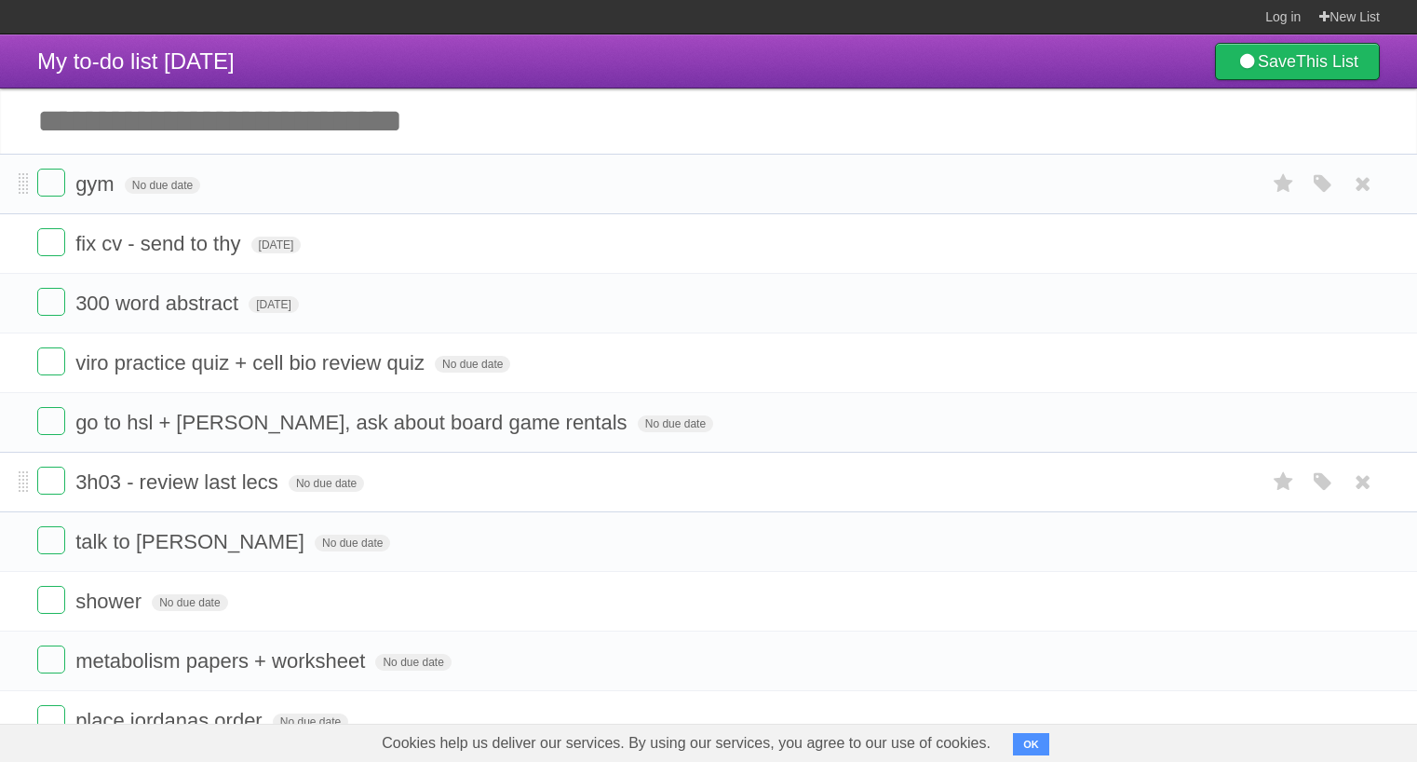
drag, startPoint x: 47, startPoint y: 556, endPoint x: 18, endPoint y: 203, distance: 354.2
click at [18, 203] on li "gym No due date White Red Blue Green Purple Orange" at bounding box center [708, 184] width 1417 height 61
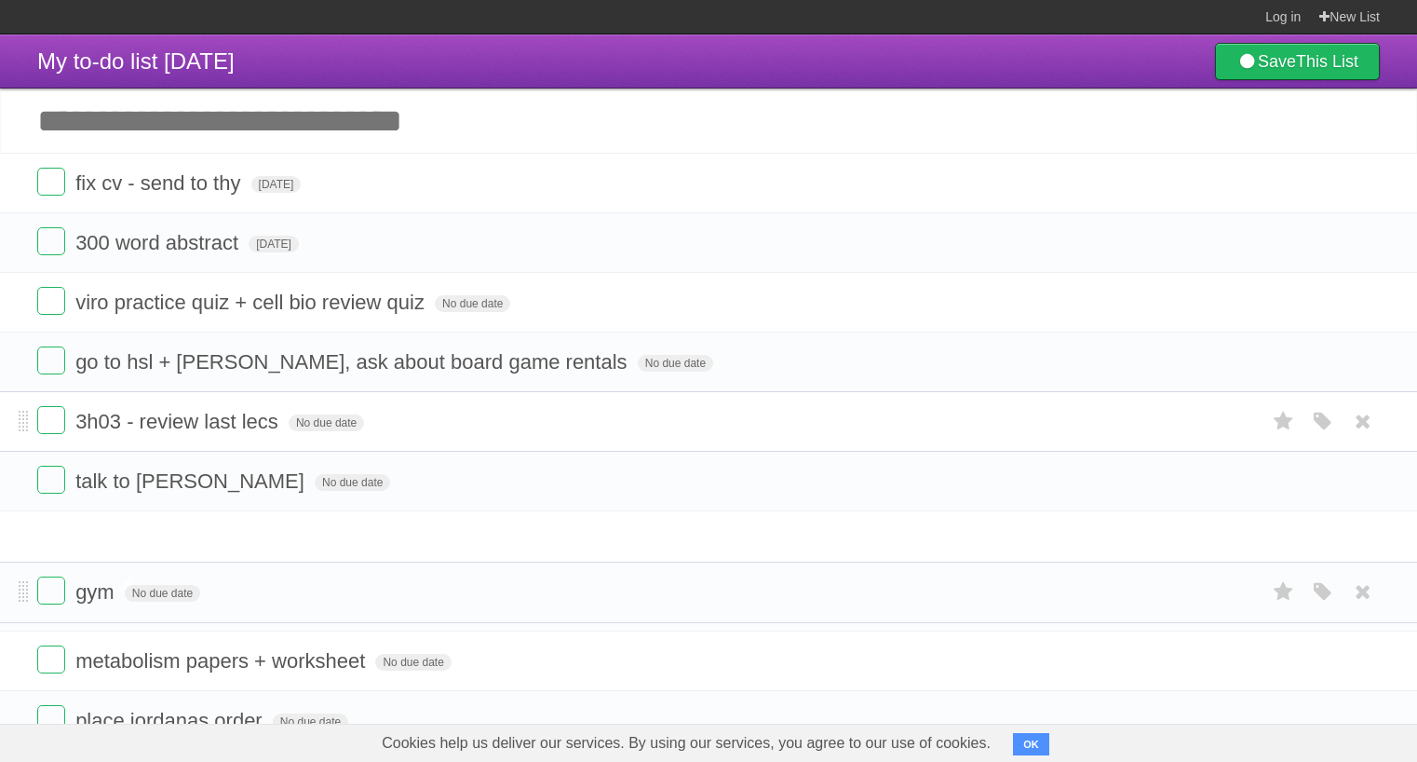
drag, startPoint x: 18, startPoint y: 203, endPoint x: 109, endPoint y: 601, distance: 408.0
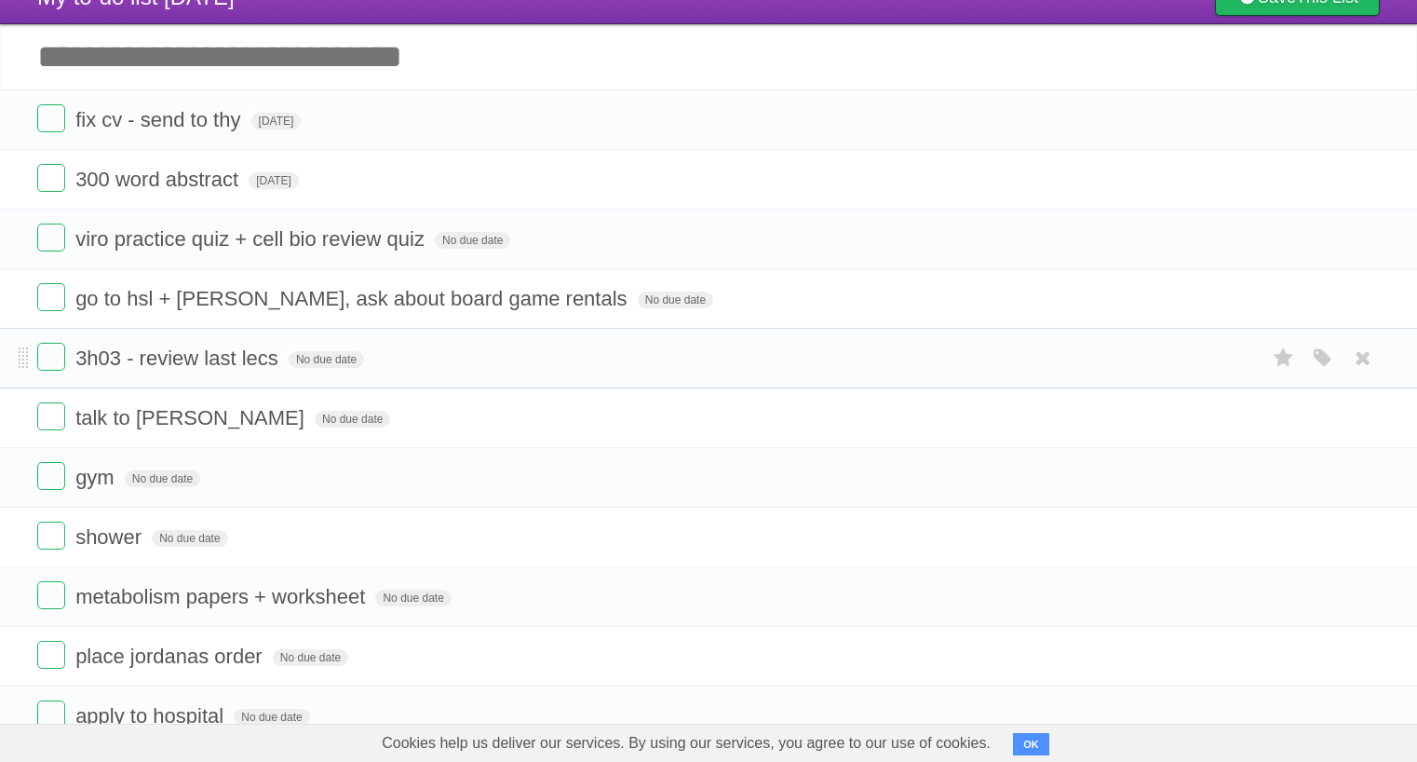
scroll to position [80, 0]
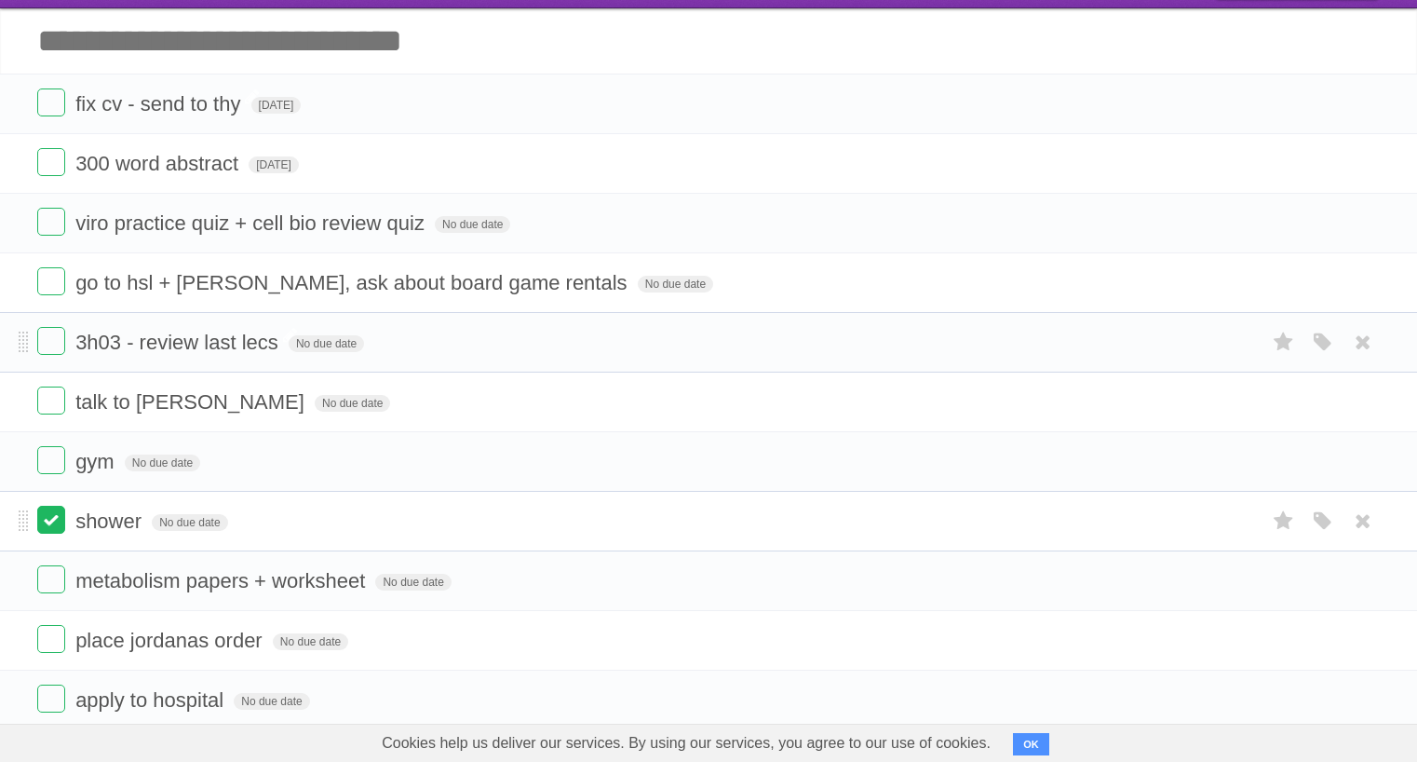
drag, startPoint x: 109, startPoint y: 601, endPoint x: 51, endPoint y: 535, distance: 87.8
click at [51, 534] on label at bounding box center [51, 520] width 28 height 28
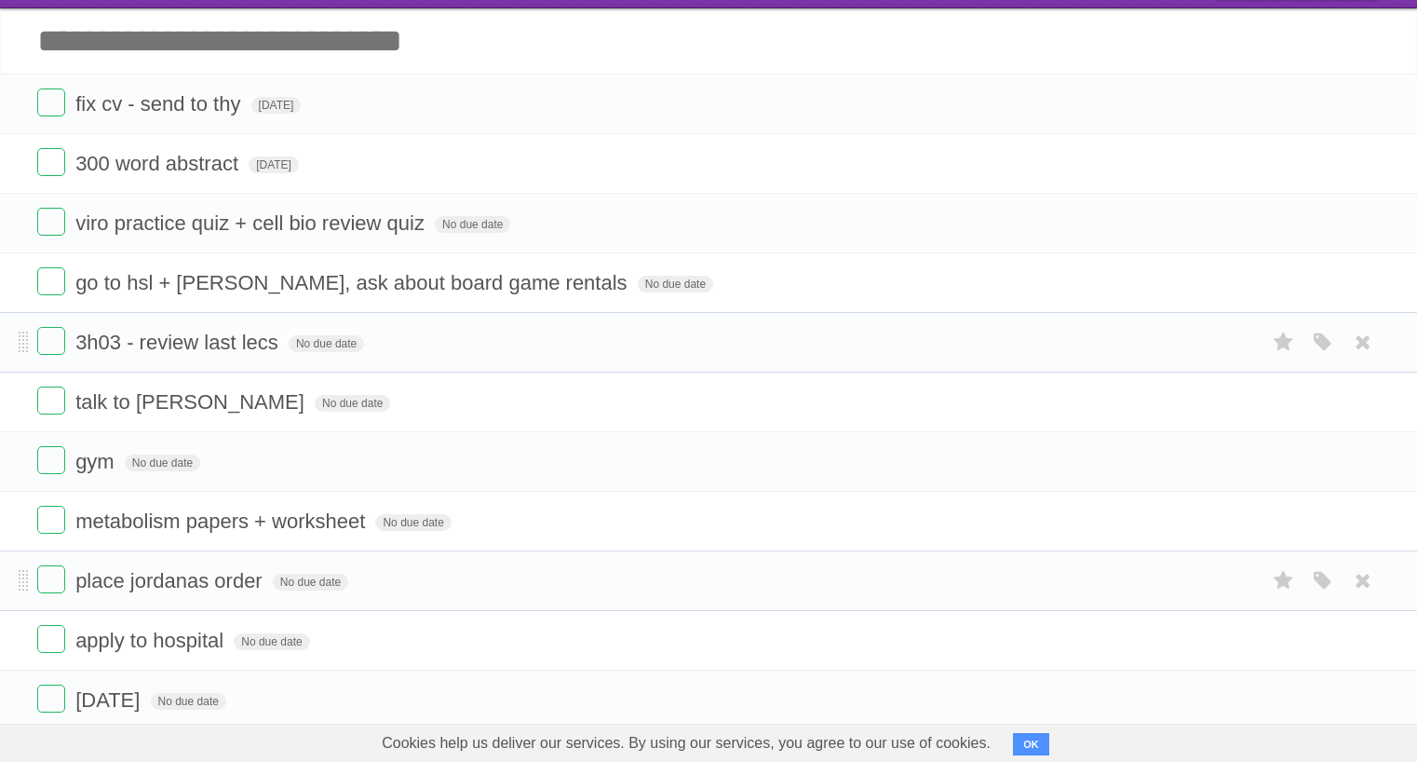
drag, startPoint x: 51, startPoint y: 535, endPoint x: 31, endPoint y: 575, distance: 45.0
click at [31, 575] on li "place jordanas order No due date White Red Blue Green Purple Orange" at bounding box center [708, 580] width 1417 height 61
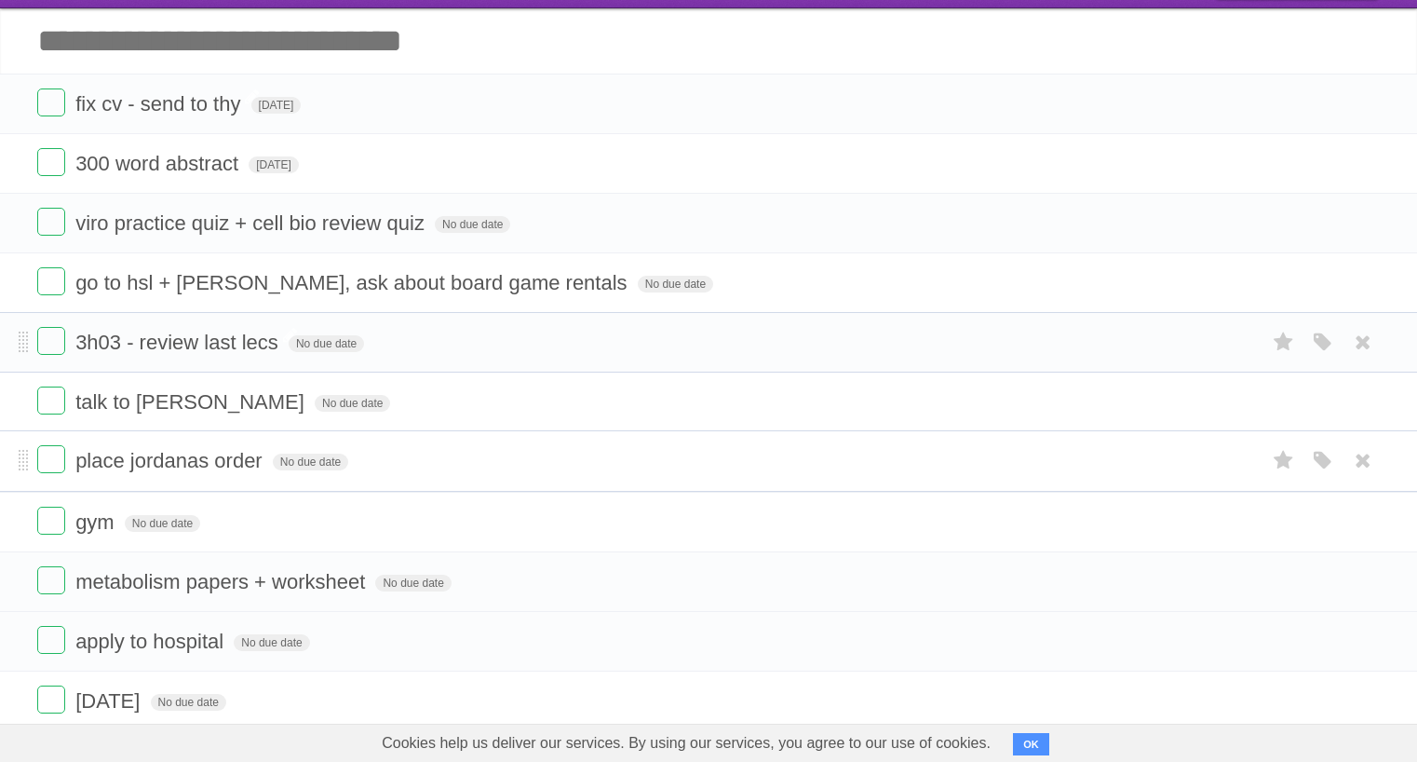
drag, startPoint x: 31, startPoint y: 575, endPoint x: 14, endPoint y: 459, distance: 116.7
drag, startPoint x: 14, startPoint y: 459, endPoint x: 250, endPoint y: 472, distance: 236.0
click at [250, 472] on span "place jordanas order" at bounding box center [171, 461] width 192 height 23
drag, startPoint x: 250, startPoint y: 472, endPoint x: 274, endPoint y: 474, distance: 24.3
click at [274, 474] on input "**********" at bounding box center [178, 463] width 207 height 24
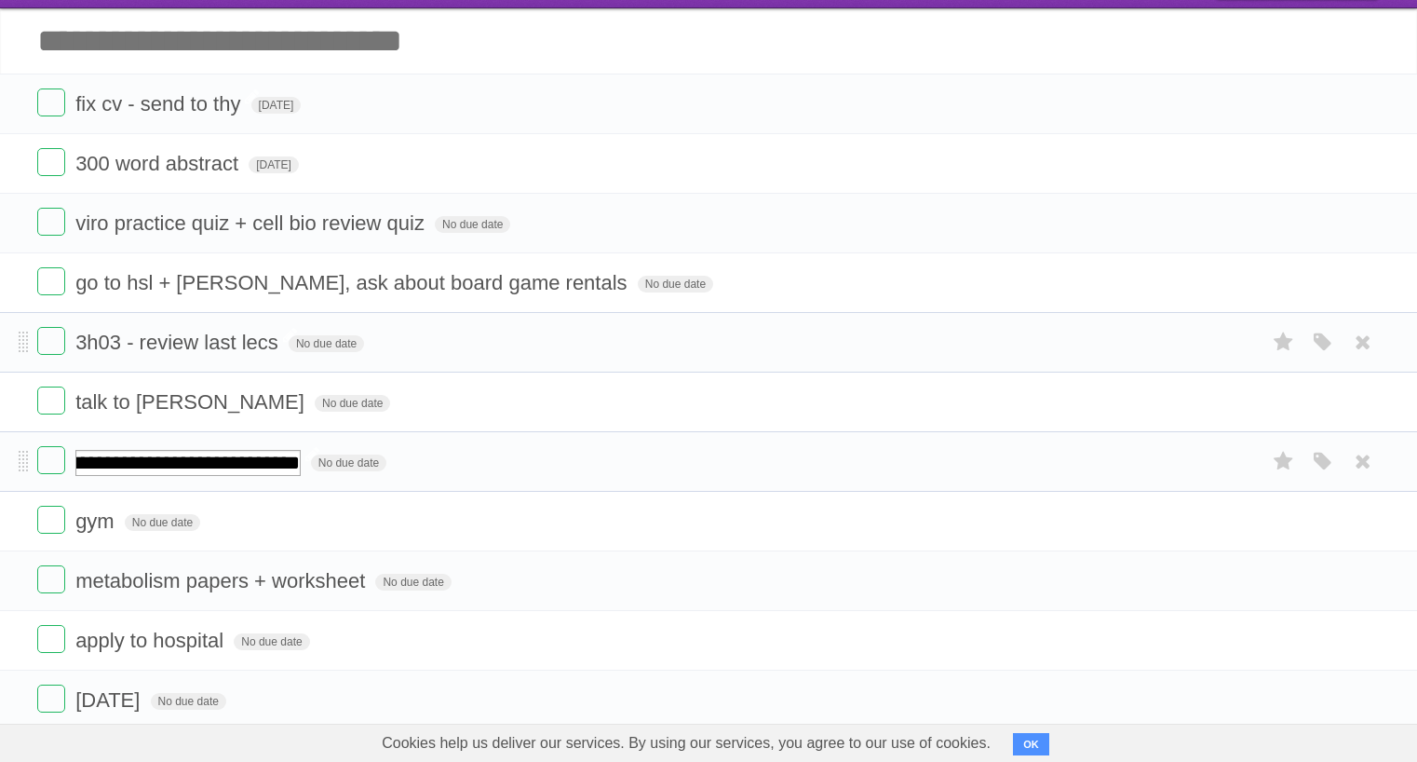
type input "**********"
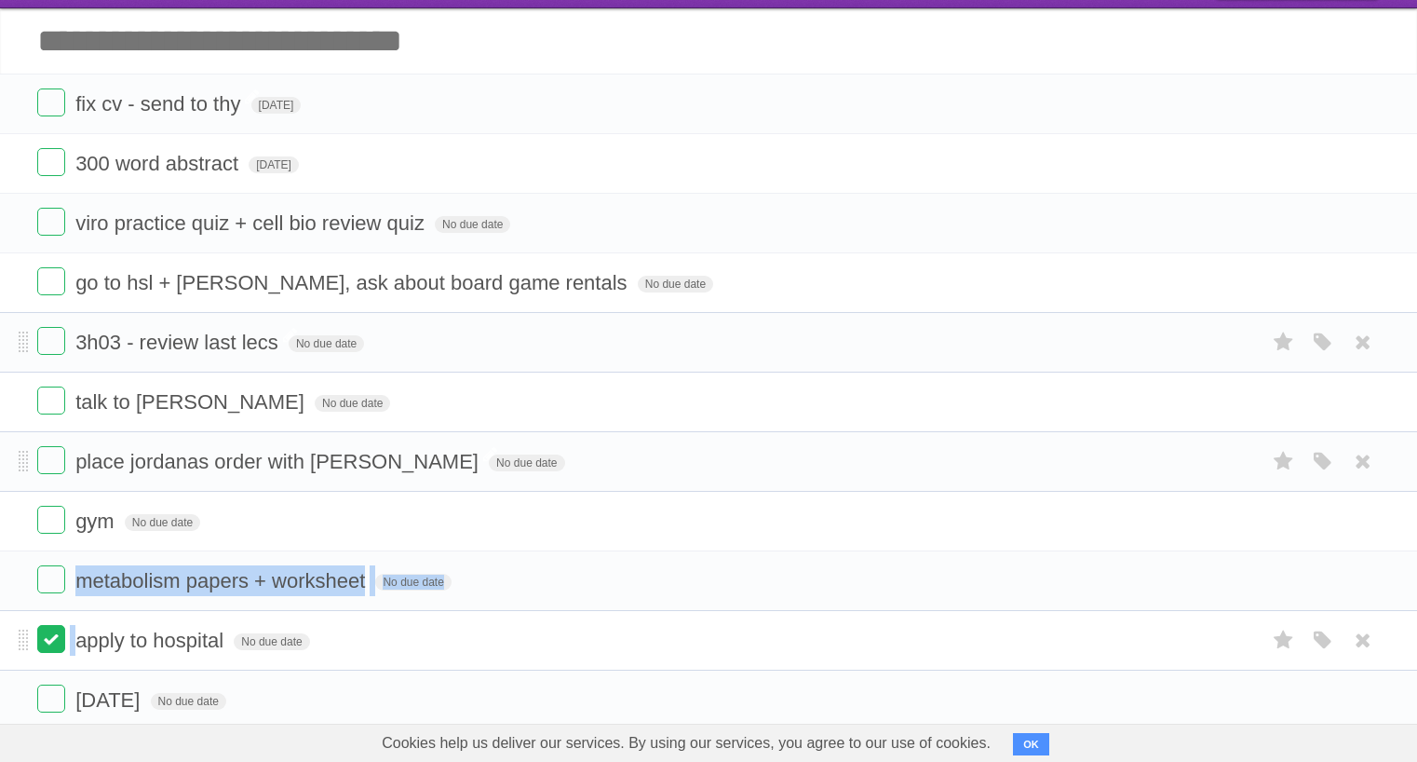
drag, startPoint x: 274, startPoint y: 474, endPoint x: 47, endPoint y: 648, distance: 286.3
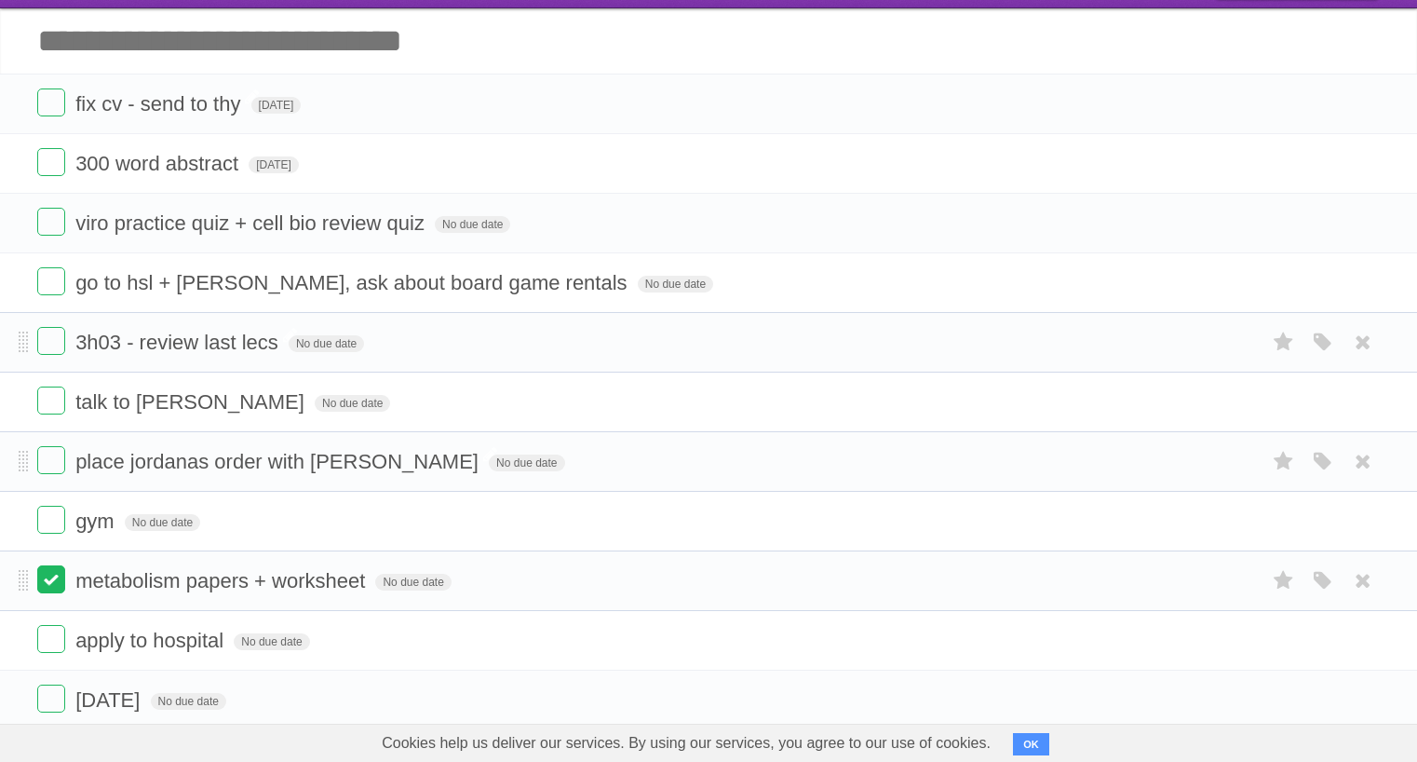
drag, startPoint x: 47, startPoint y: 648, endPoint x: 48, endPoint y: 579, distance: 68.9
click at [48, 579] on label at bounding box center [51, 579] width 28 height 28
click at [59, 653] on label at bounding box center [51, 639] width 28 height 28
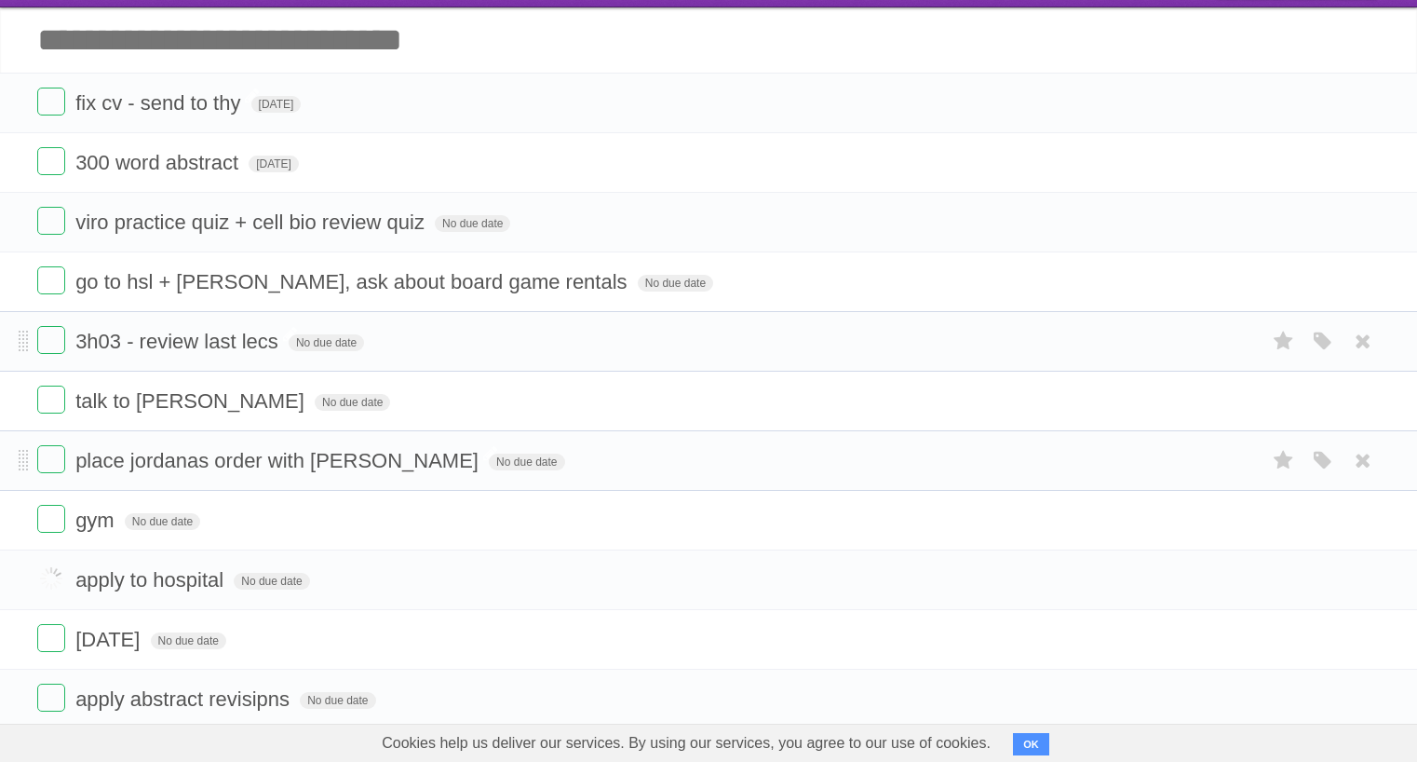
scroll to position [0, 0]
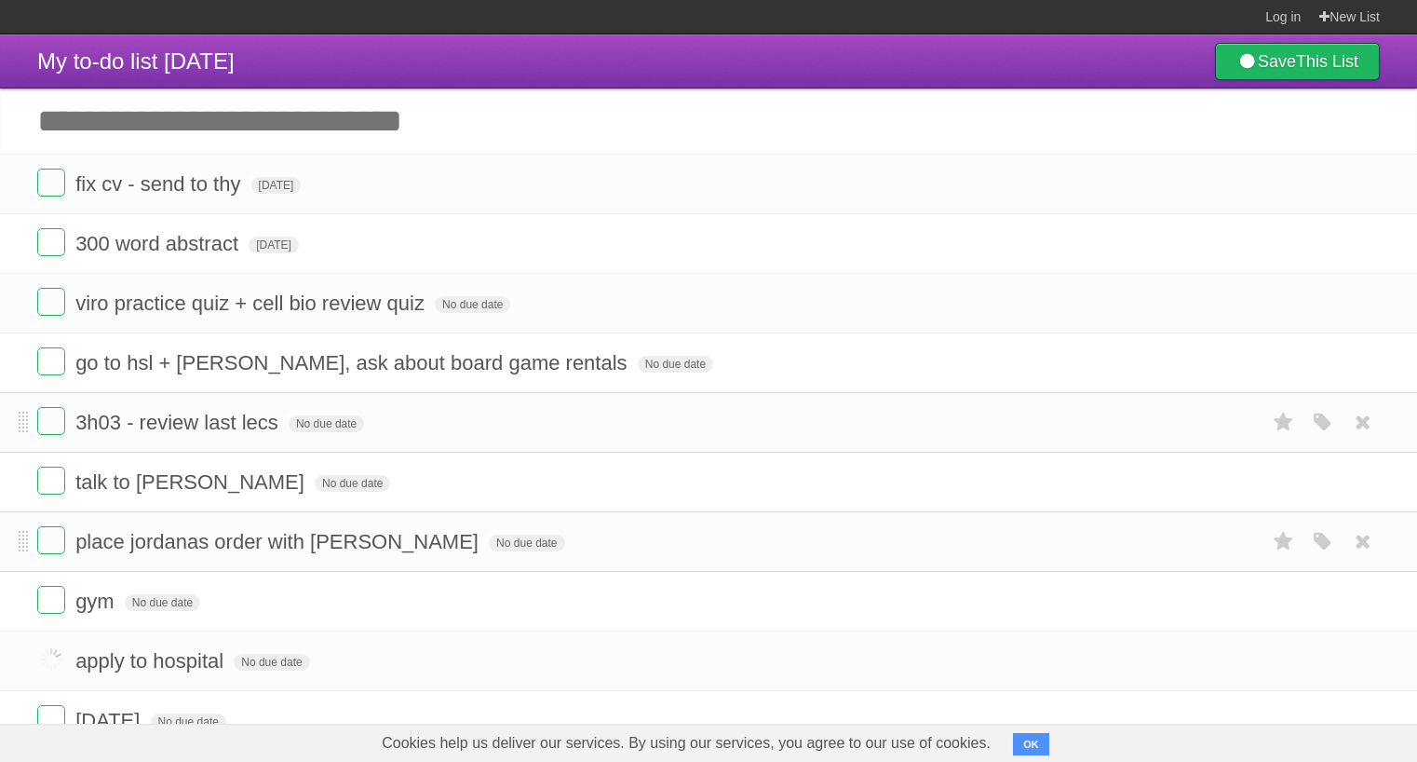
drag, startPoint x: 48, startPoint y: 579, endPoint x: 249, endPoint y: 122, distance: 499.2
click at [249, 123] on input "Add another task" at bounding box center [708, 120] width 1417 height 65
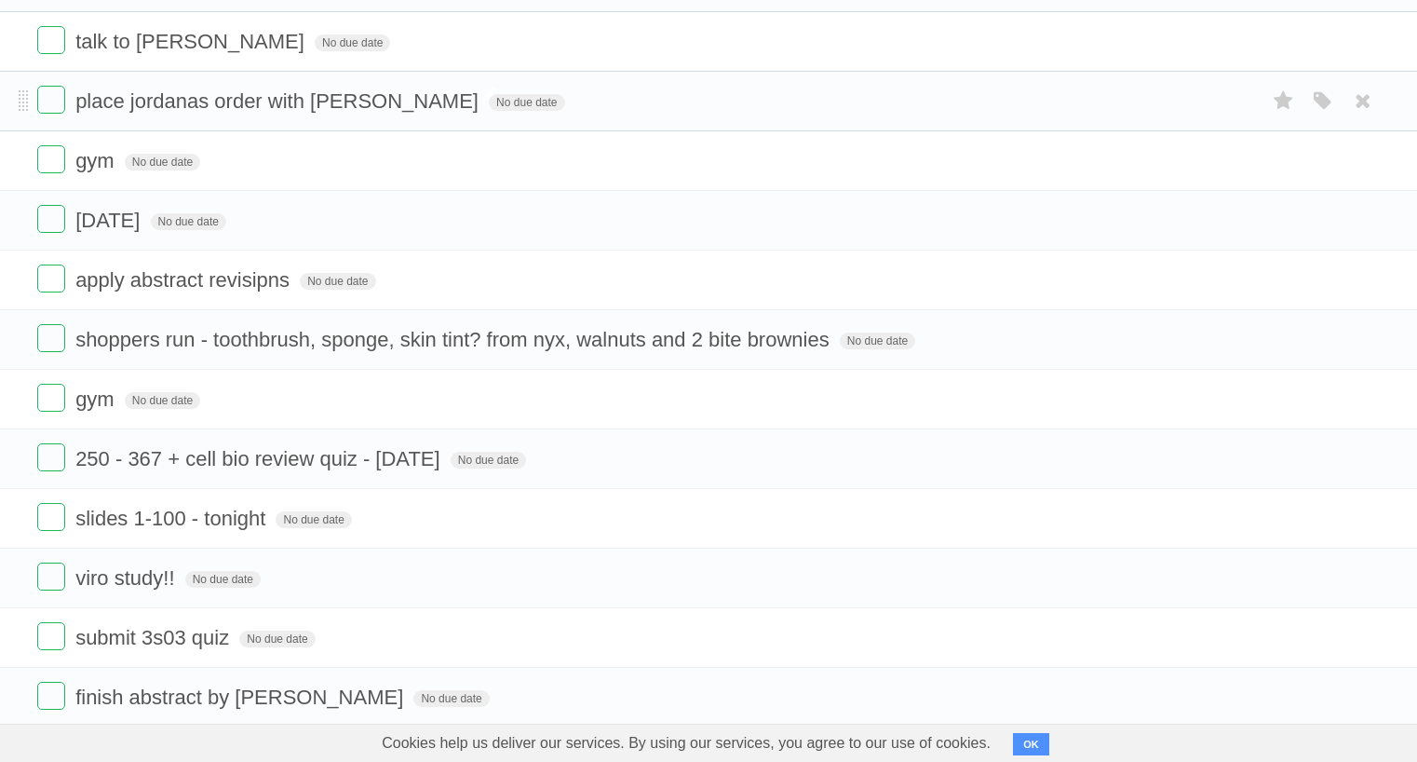
scroll to position [630, 0]
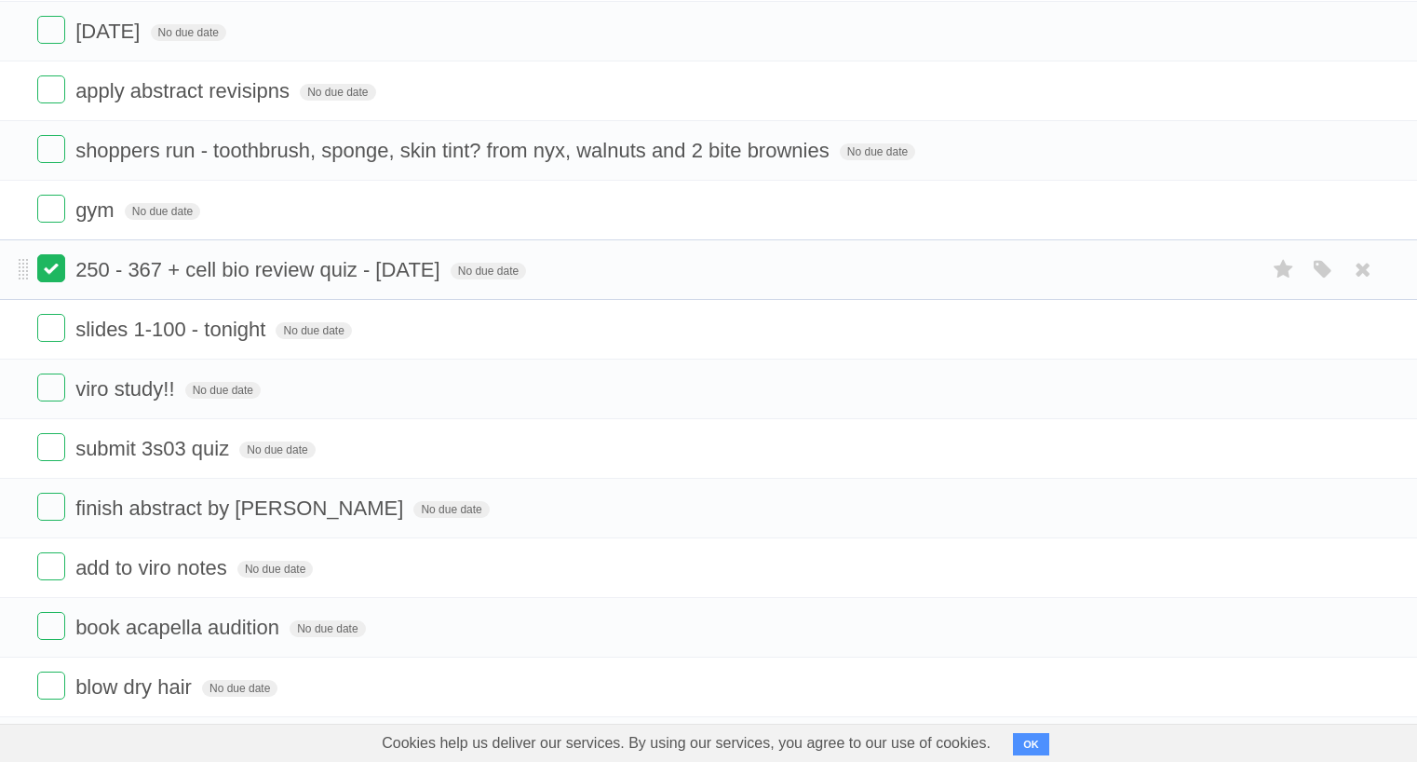
click at [45, 282] on label at bounding box center [51, 268] width 28 height 28
drag, startPoint x: 45, startPoint y: 285, endPoint x: 45, endPoint y: 359, distance: 74.5
click at [45, 345] on form "slides 1-100 - tonight No due date White Red Blue Green Purple Orange" at bounding box center [708, 329] width 1343 height 31
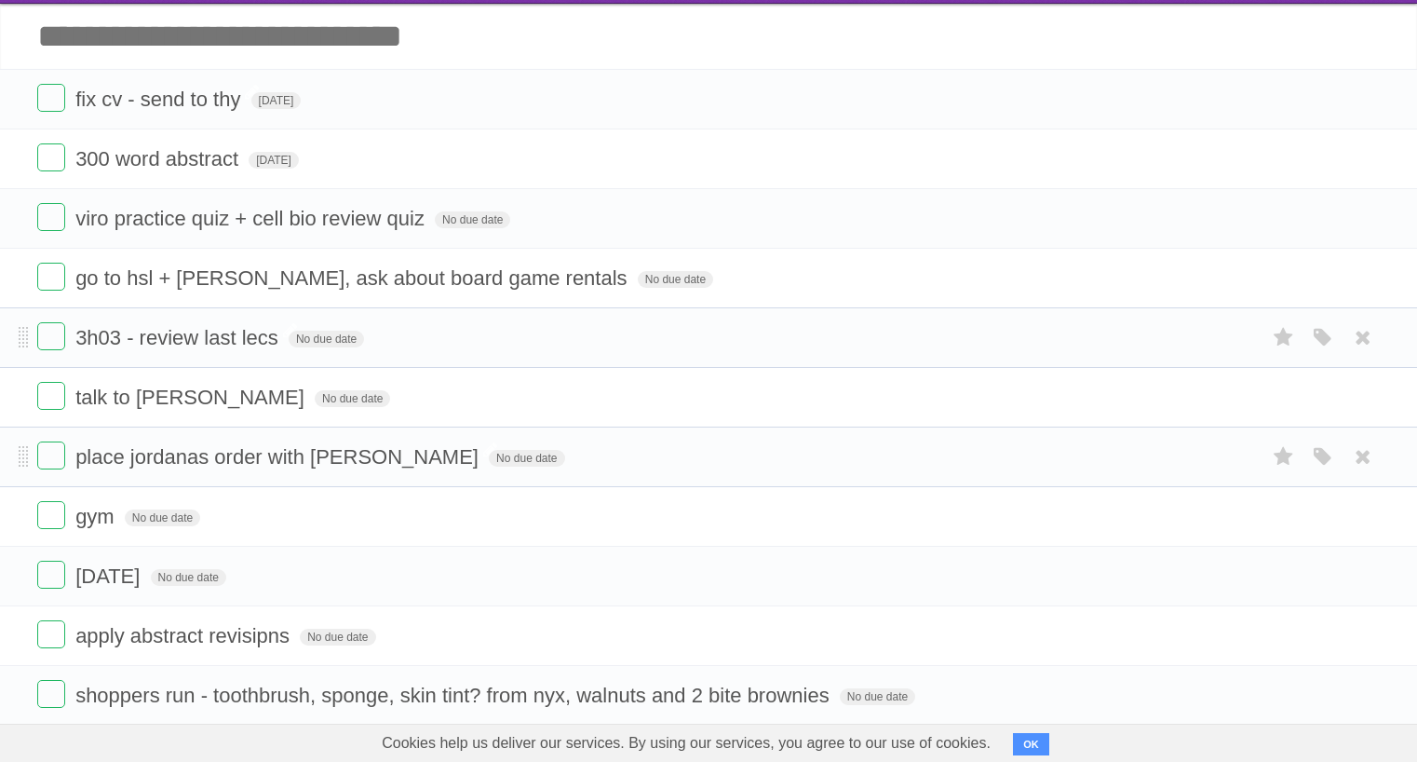
scroll to position [0, 0]
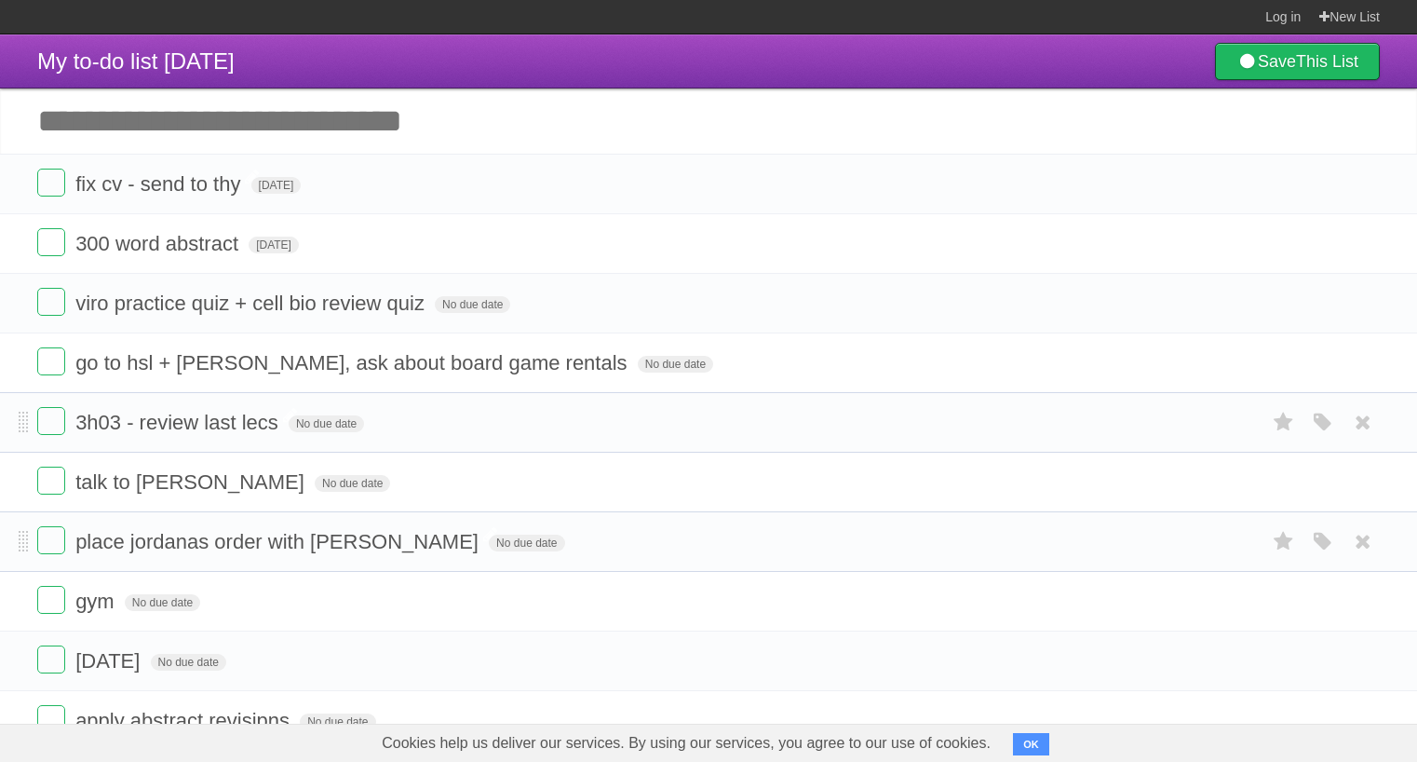
drag, startPoint x: 45, startPoint y: 359, endPoint x: 329, endPoint y: 131, distance: 364.4
click at [329, 131] on input "Add another task" at bounding box center [708, 120] width 1417 height 65
type input "**********"
click input "*********" at bounding box center [0, 0] width 0 height 0
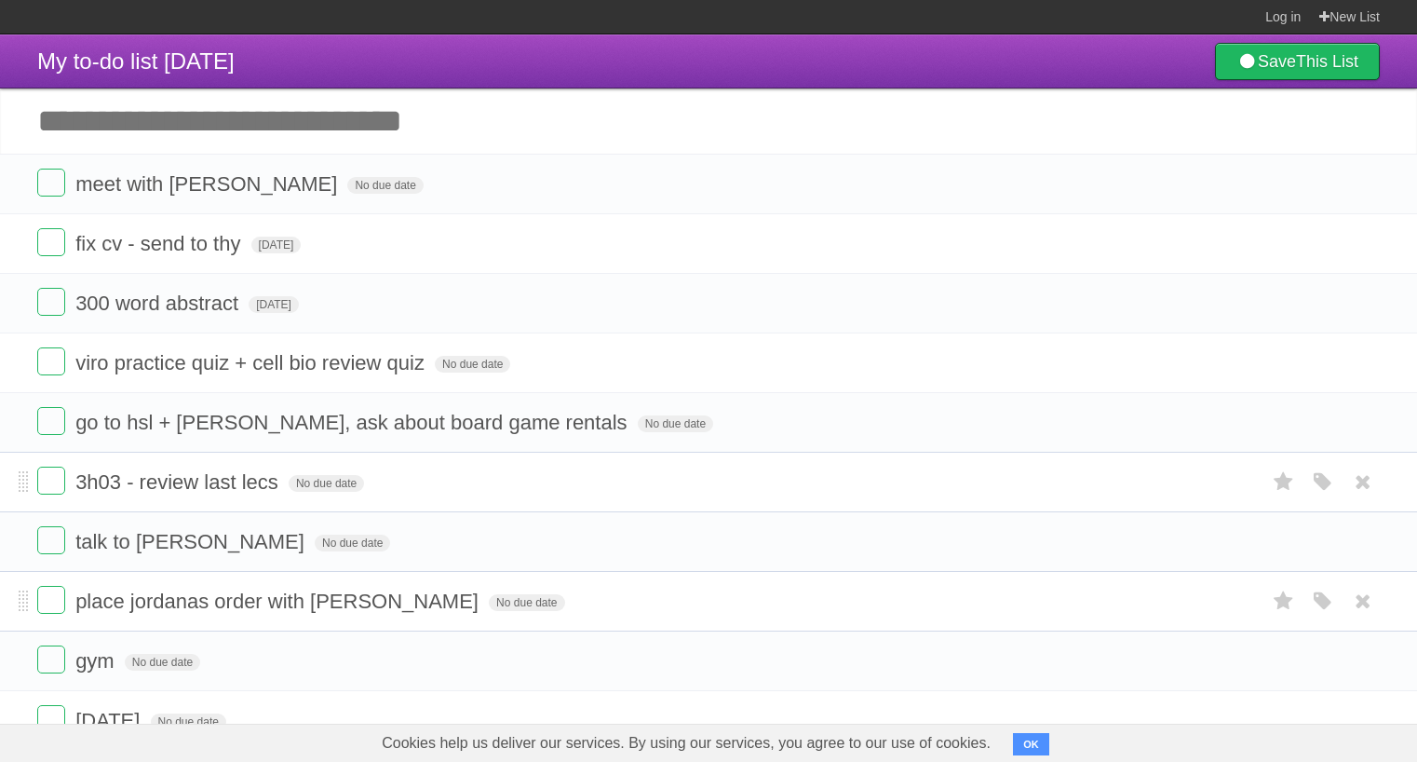
click at [27, 188] on li "meet with [PERSON_NAME] No due date White Red Blue Green Purple Orange" at bounding box center [708, 184] width 1417 height 61
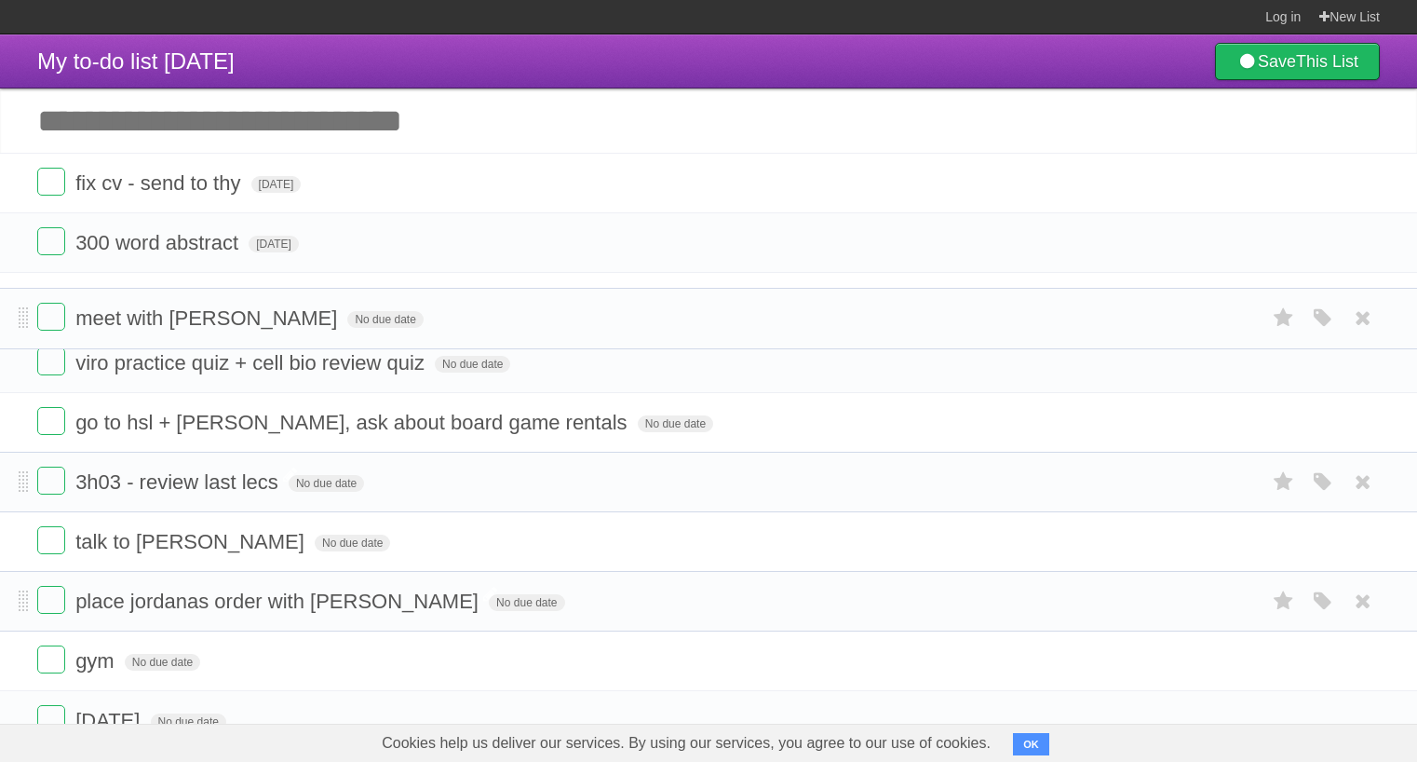
drag, startPoint x: 329, startPoint y: 131, endPoint x: 226, endPoint y: 318, distance: 212.6
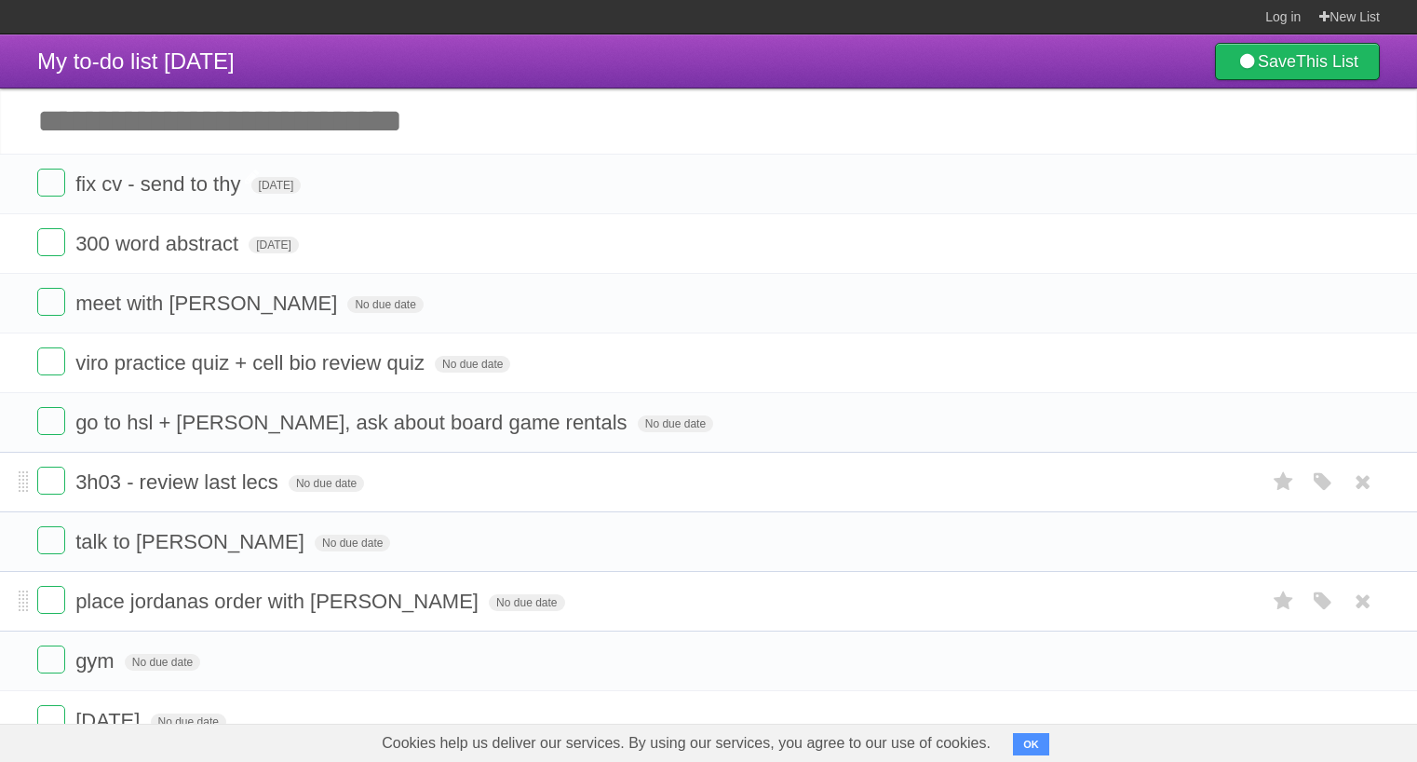
drag, startPoint x: 226, startPoint y: 318, endPoint x: 24, endPoint y: 474, distance: 255.6
click at [24, 474] on li "3h03 - review last lecs No due date White Red Blue Green Purple Orange" at bounding box center [708, 482] width 1417 height 61
drag, startPoint x: 24, startPoint y: 474, endPoint x: 271, endPoint y: 502, distance: 248.4
click at [271, 497] on form "3h03 - review last lecs No due date White Red Blue Green Purple Orange" at bounding box center [708, 482] width 1343 height 31
click at [268, 484] on span "3h03 - review last lecs" at bounding box center [179, 481] width 208 height 23
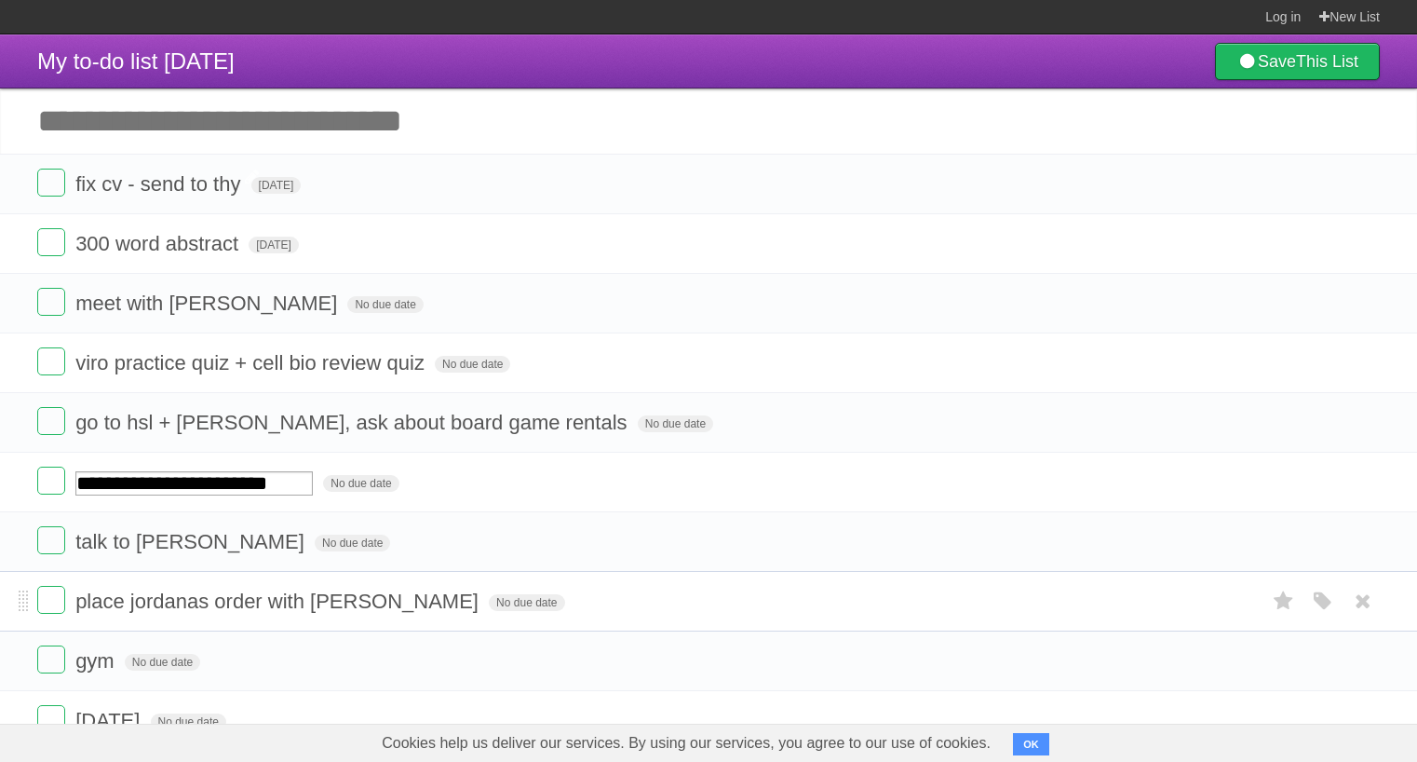
drag, startPoint x: 271, startPoint y: 502, endPoint x: 283, endPoint y: 492, distance: 15.9
click at [283, 492] on input "**********" at bounding box center [193, 483] width 237 height 24
type input "**********"
drag, startPoint x: 283, startPoint y: 492, endPoint x: 23, endPoint y: 556, distance: 267.7
click at [23, 556] on li "talk to [PERSON_NAME] No due date White Red Blue Green Purple Orange" at bounding box center [708, 541] width 1417 height 61
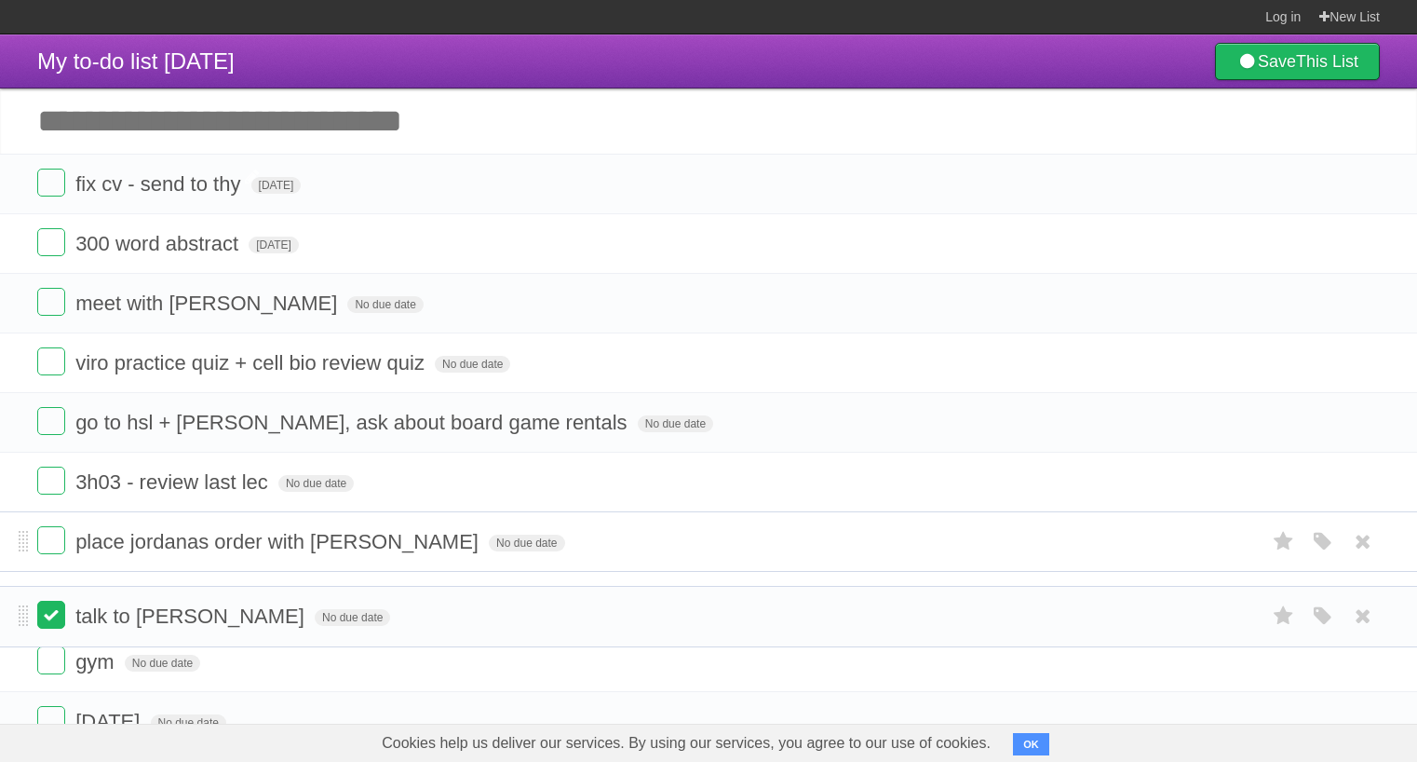
drag, startPoint x: 23, startPoint y: 556, endPoint x: 54, endPoint y: 620, distance: 71.2
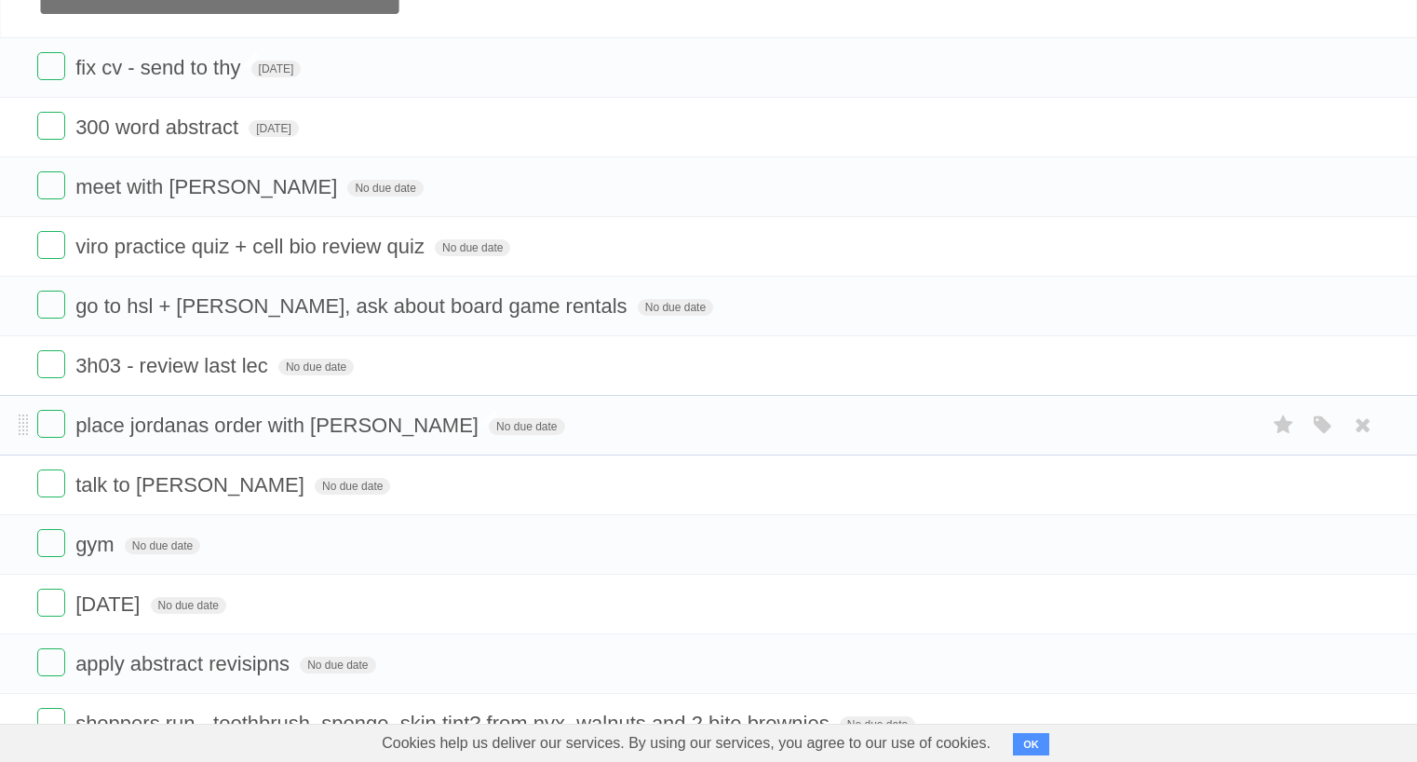
scroll to position [198, 0]
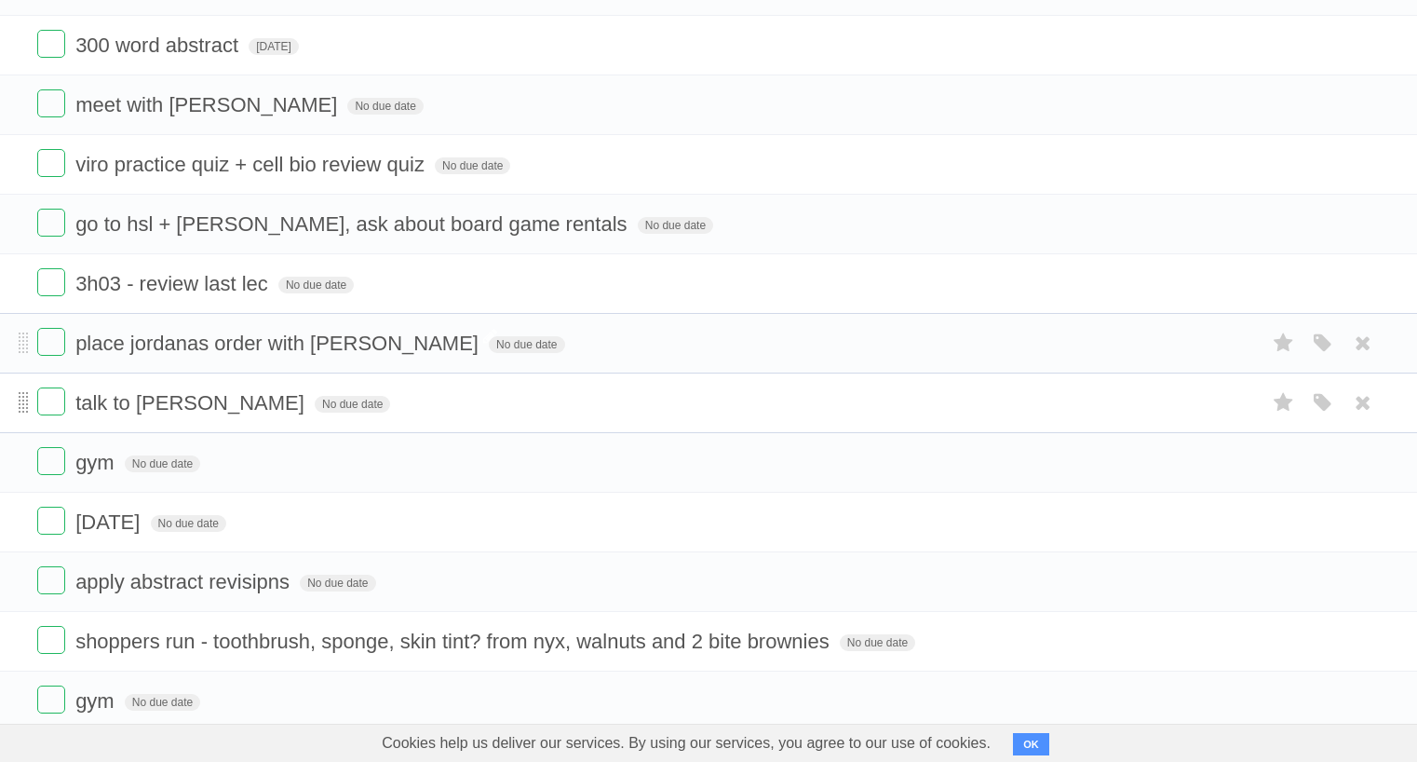
drag, startPoint x: 54, startPoint y: 620, endPoint x: 28, endPoint y: 425, distance: 197.3
click at [28, 425] on li "talk to [PERSON_NAME] No due date White Red Blue Green Purple Orange" at bounding box center [708, 403] width 1417 height 61
drag, startPoint x: 28, startPoint y: 425, endPoint x: 75, endPoint y: 462, distance: 60.4
drag, startPoint x: 75, startPoint y: 462, endPoint x: 38, endPoint y: 535, distance: 81.6
click at [38, 535] on label at bounding box center [51, 521] width 28 height 28
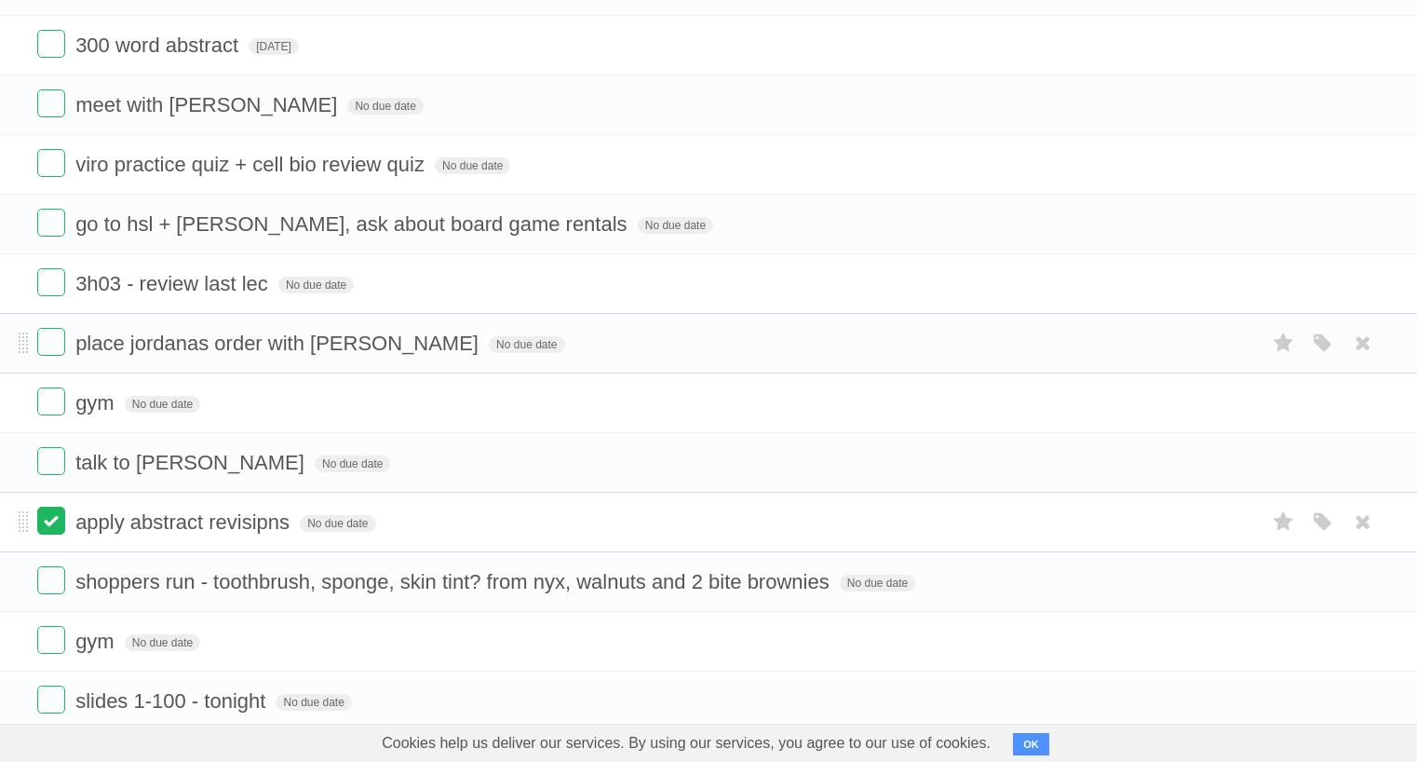
click at [42, 528] on label at bounding box center [51, 521] width 28 height 28
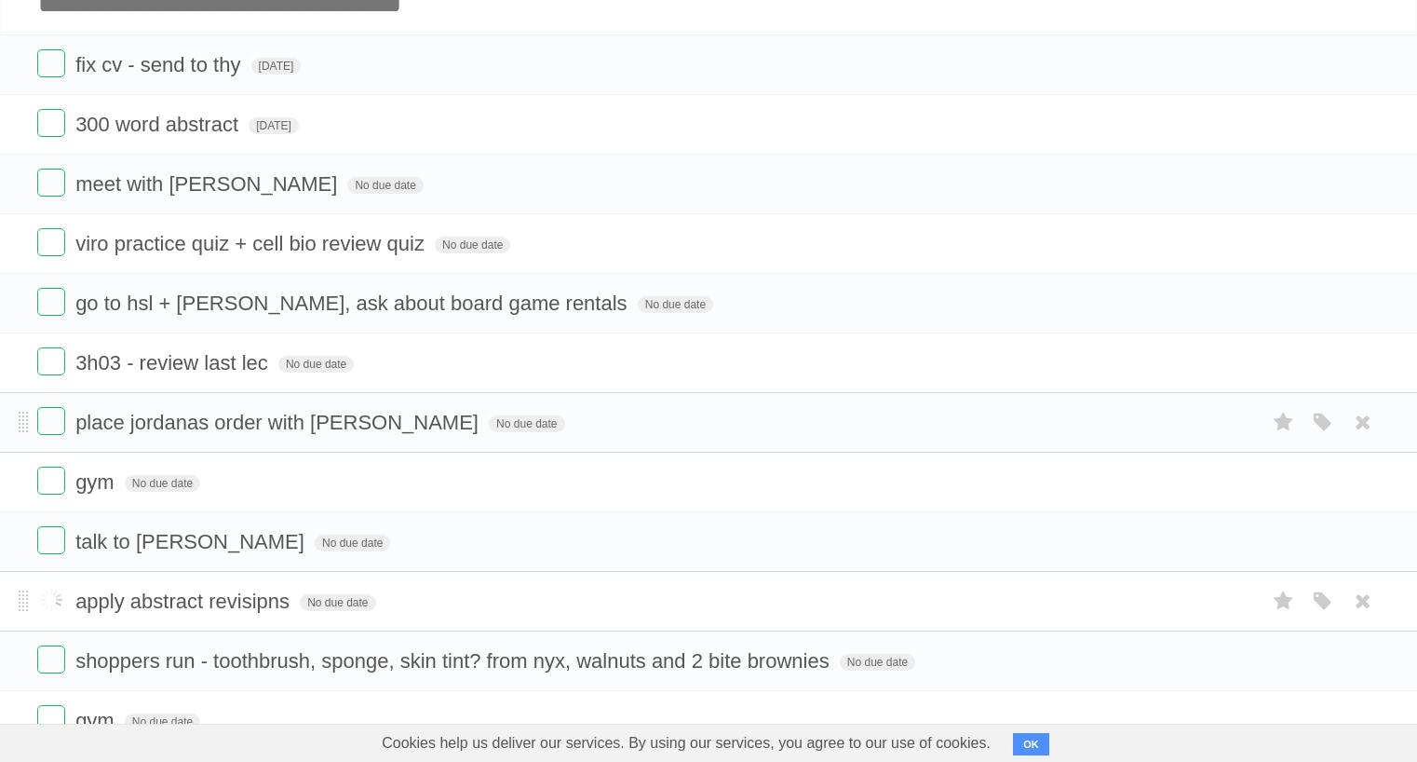
scroll to position [0, 0]
